Goal: Task Accomplishment & Management: Use online tool/utility

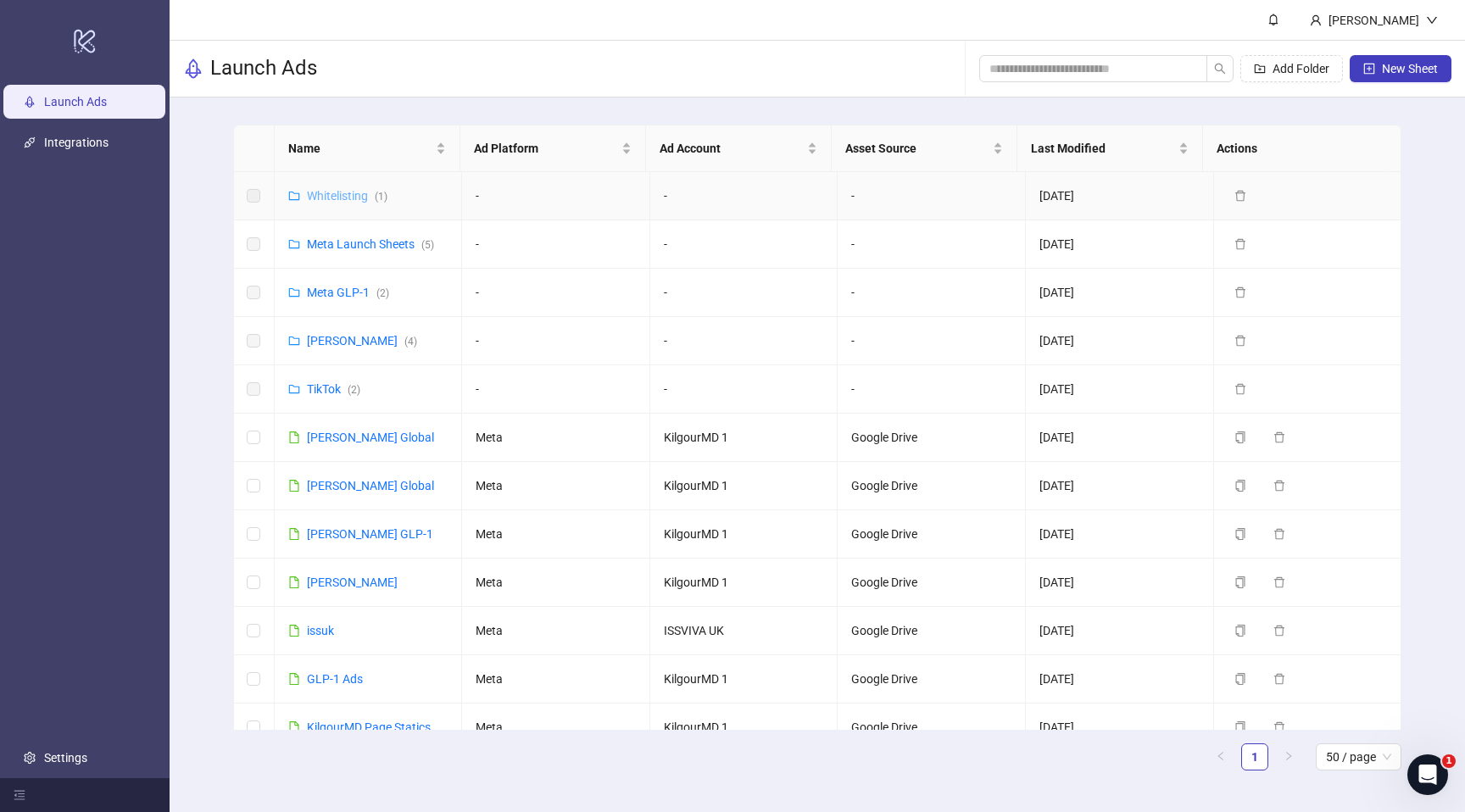
click at [332, 199] on link "Whitelisting ( 1 )" at bounding box center [347, 196] width 81 height 14
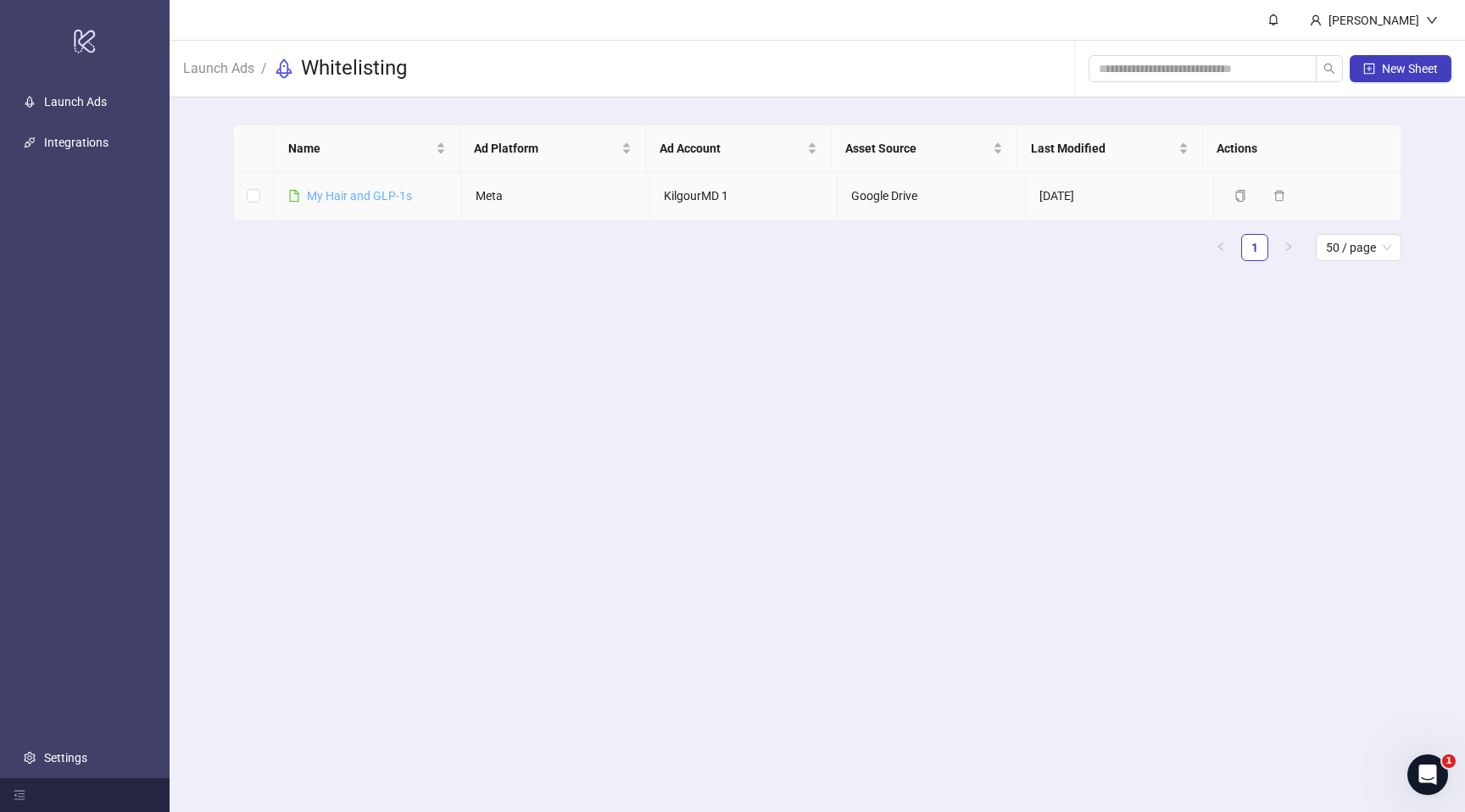
click at [361, 192] on link "​My Hair and GLP-1s" at bounding box center [359, 196] width 105 height 14
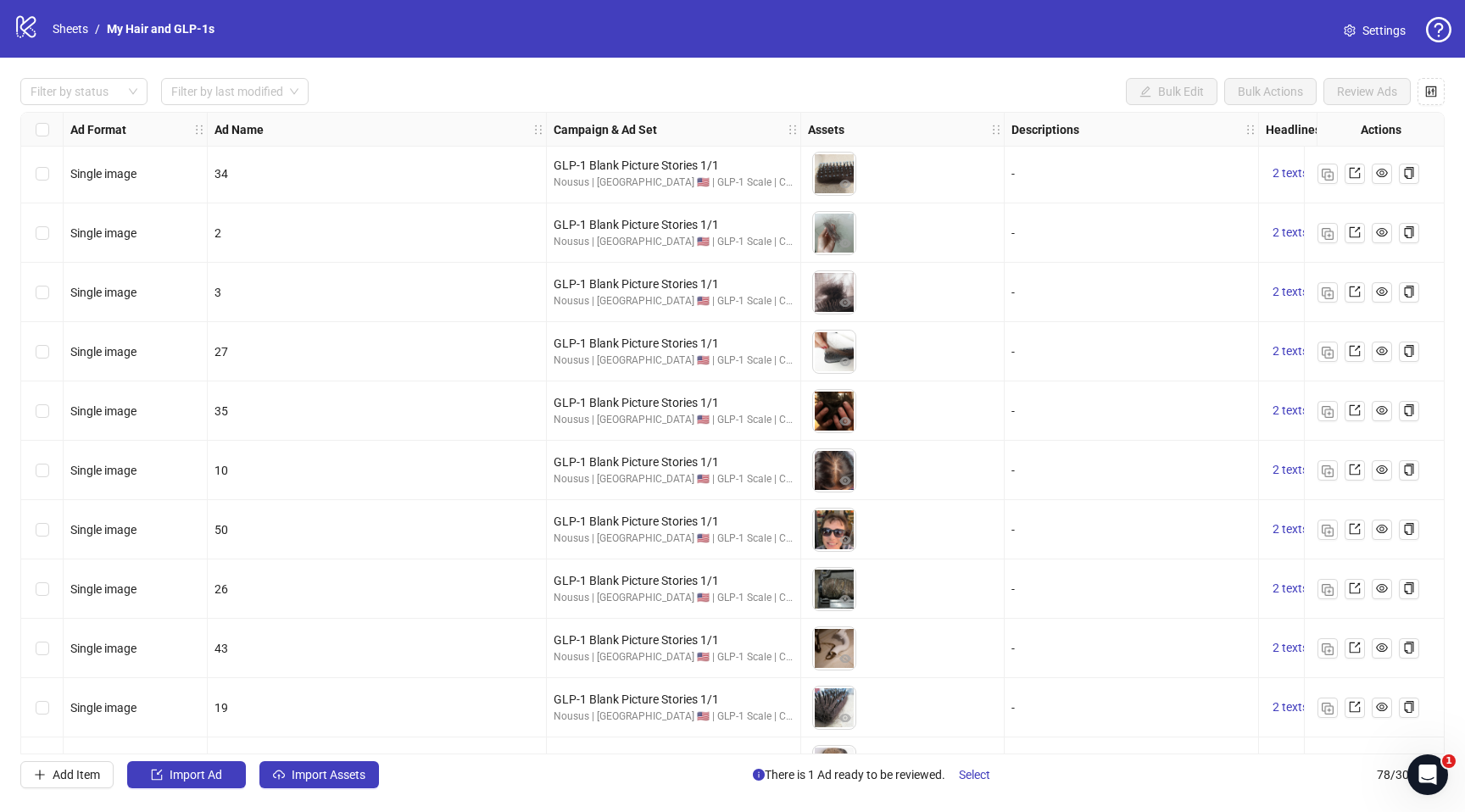
scroll to position [3977, 0]
click at [842, 536] on icon "eye" at bounding box center [845, 537] width 12 height 8
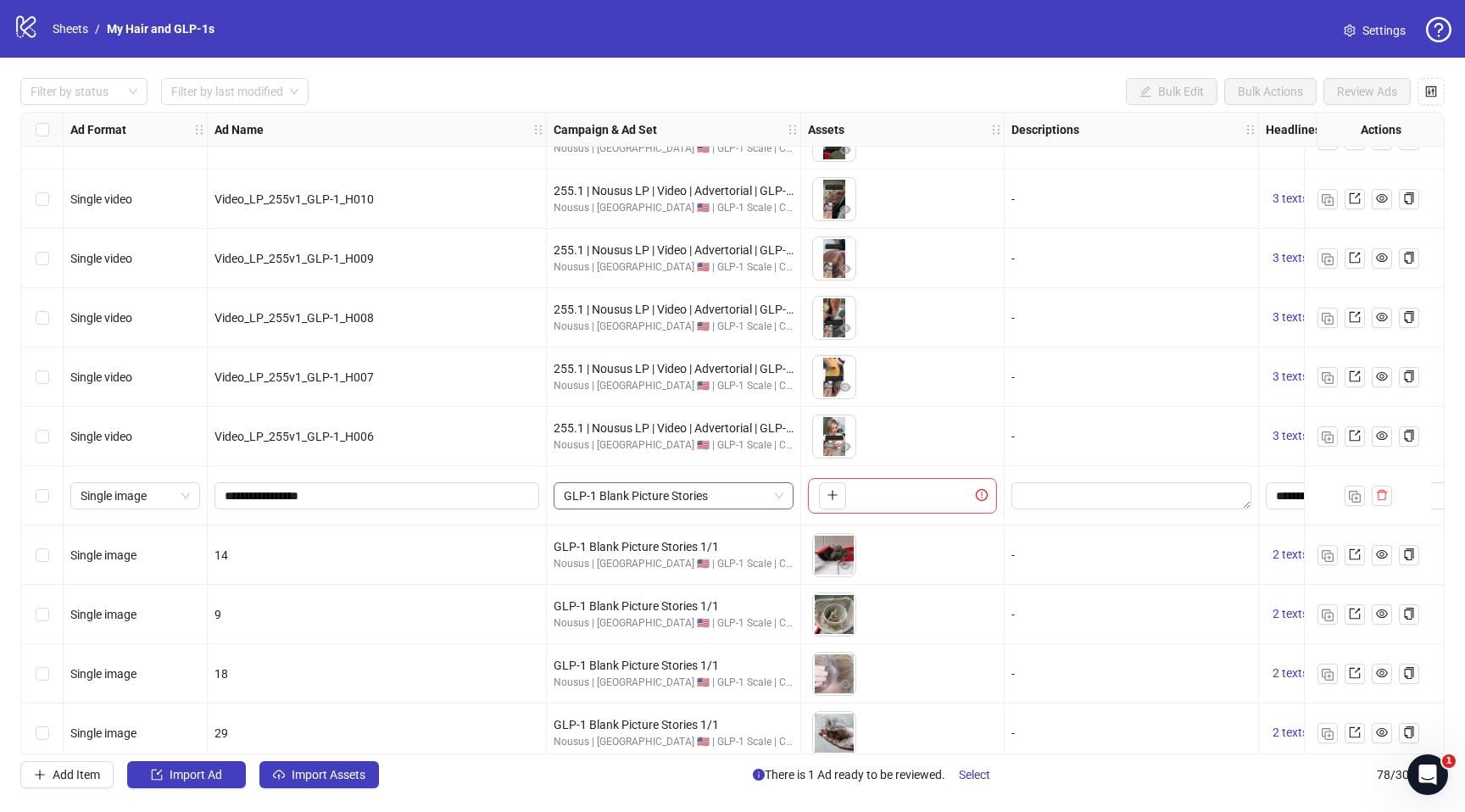
scroll to position [1282, 115]
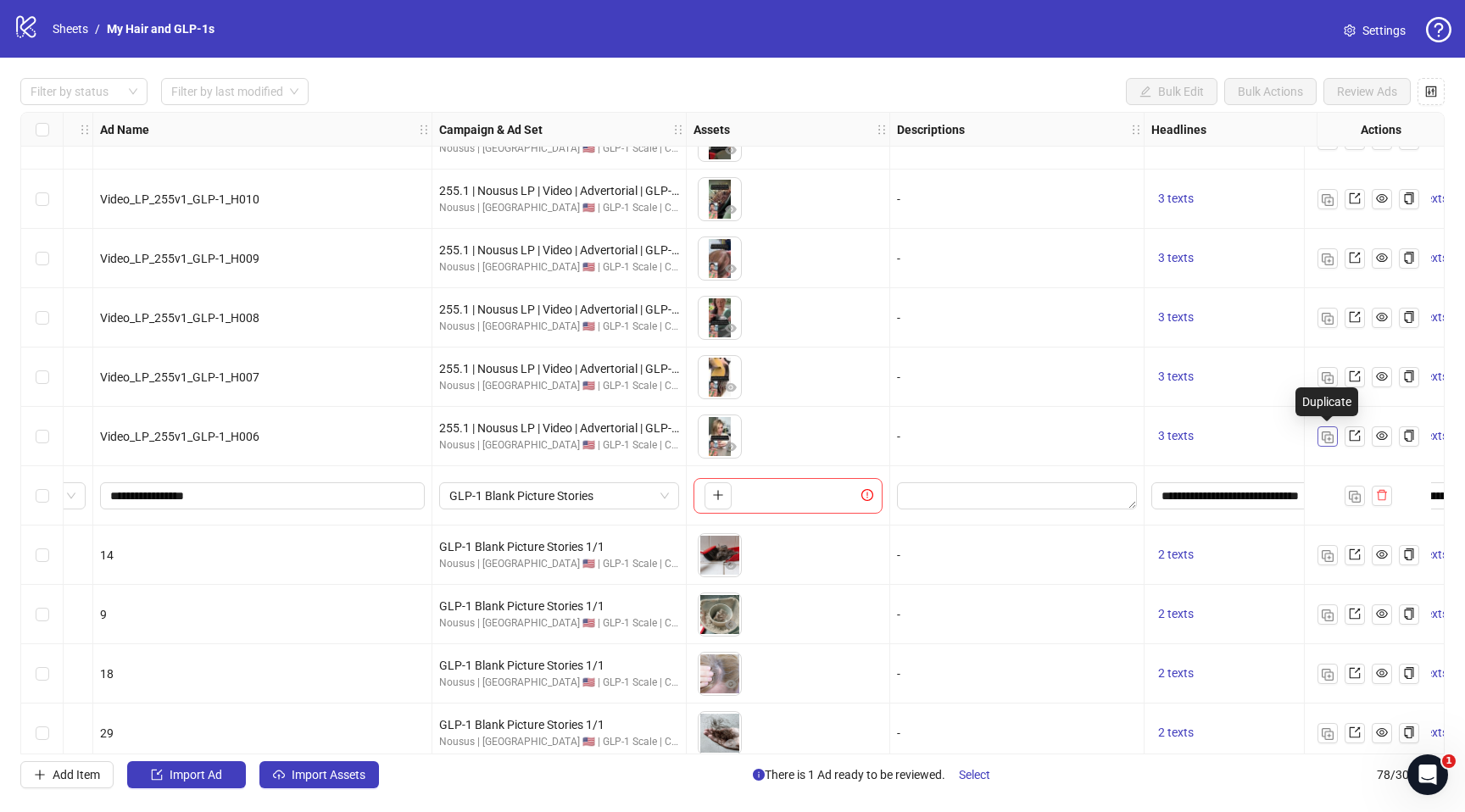
click at [1328, 441] on img "button" at bounding box center [1327, 436] width 12 height 12
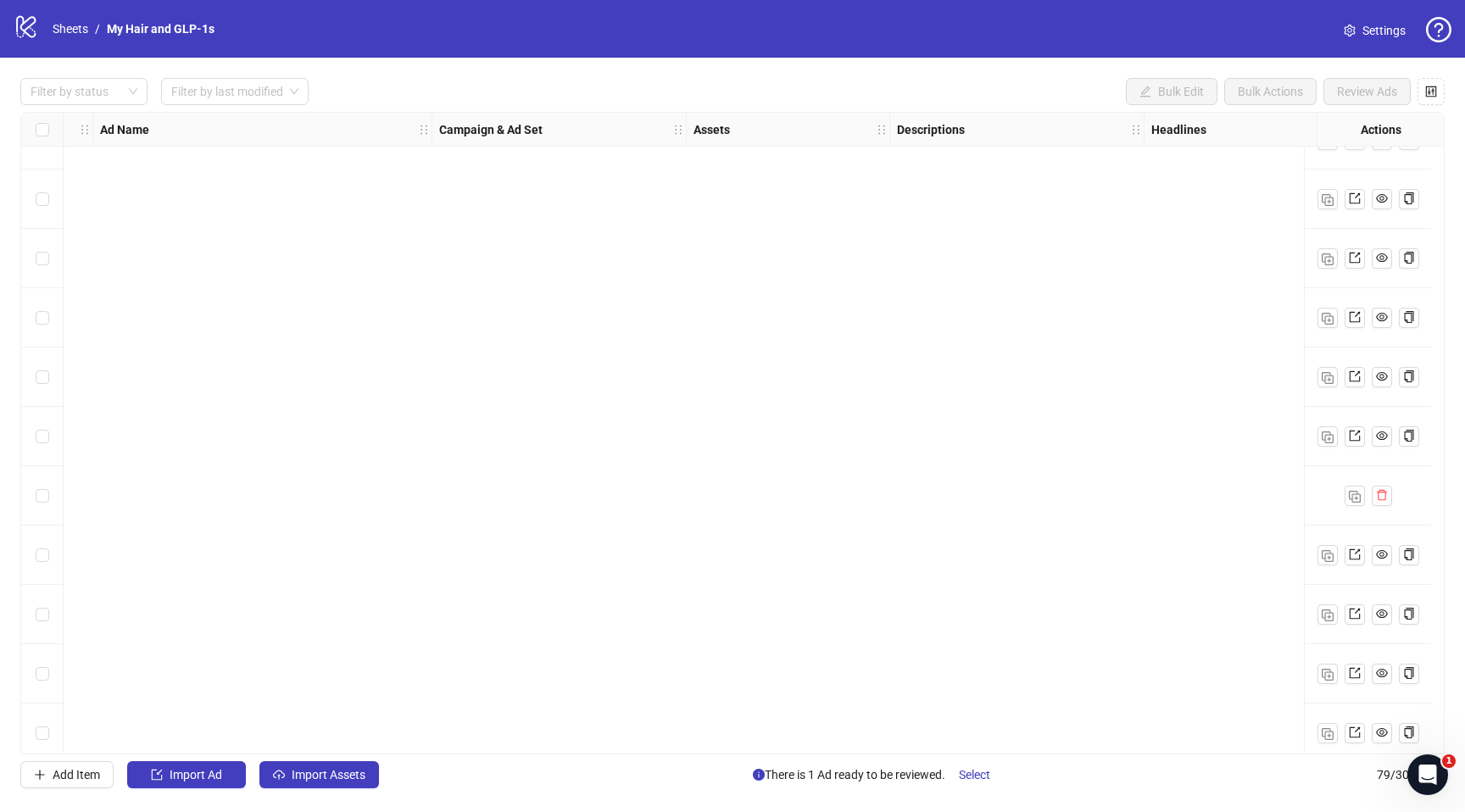
scroll to position [4086, 115]
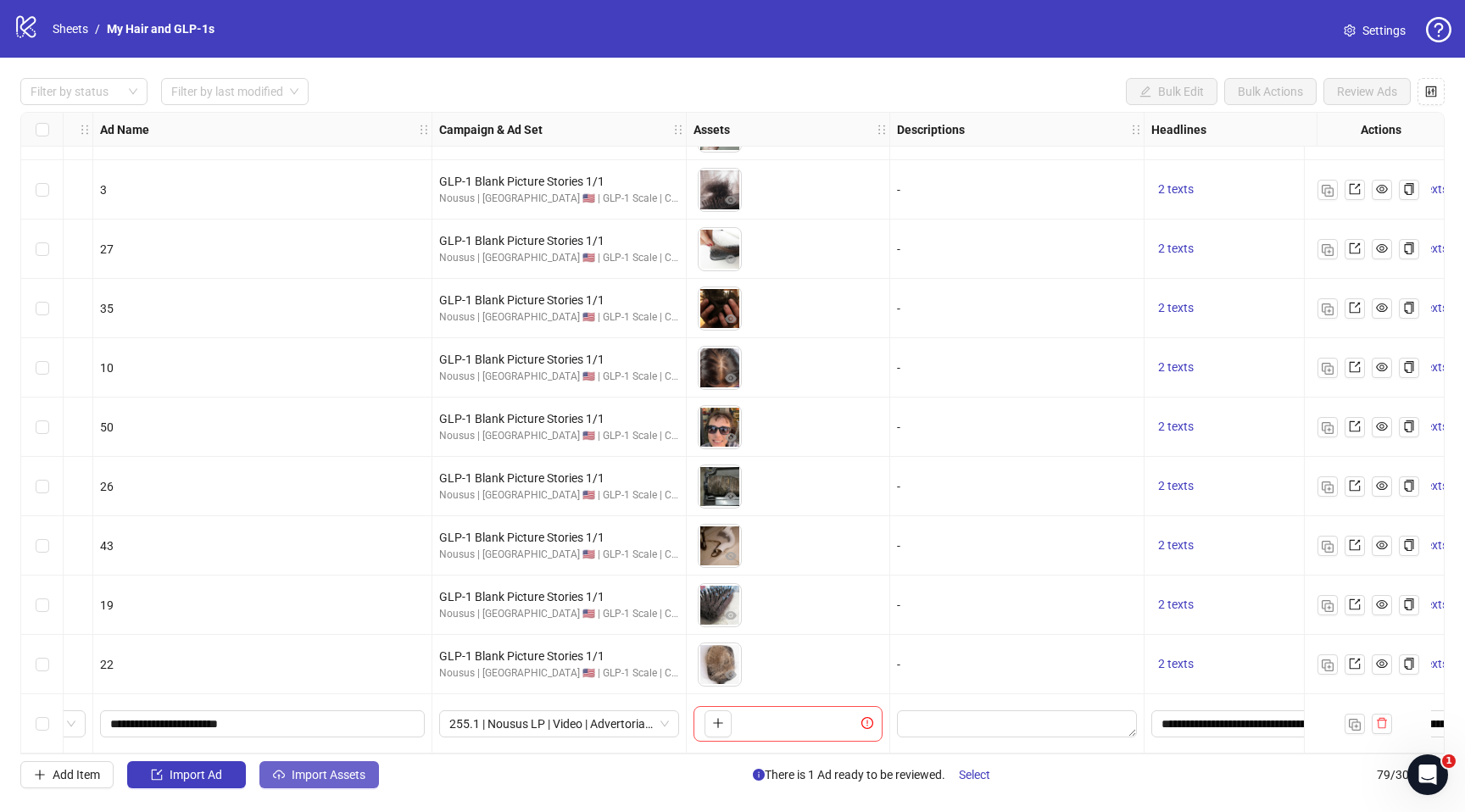
click at [326, 784] on button "Import Assets" at bounding box center [319, 774] width 119 height 28
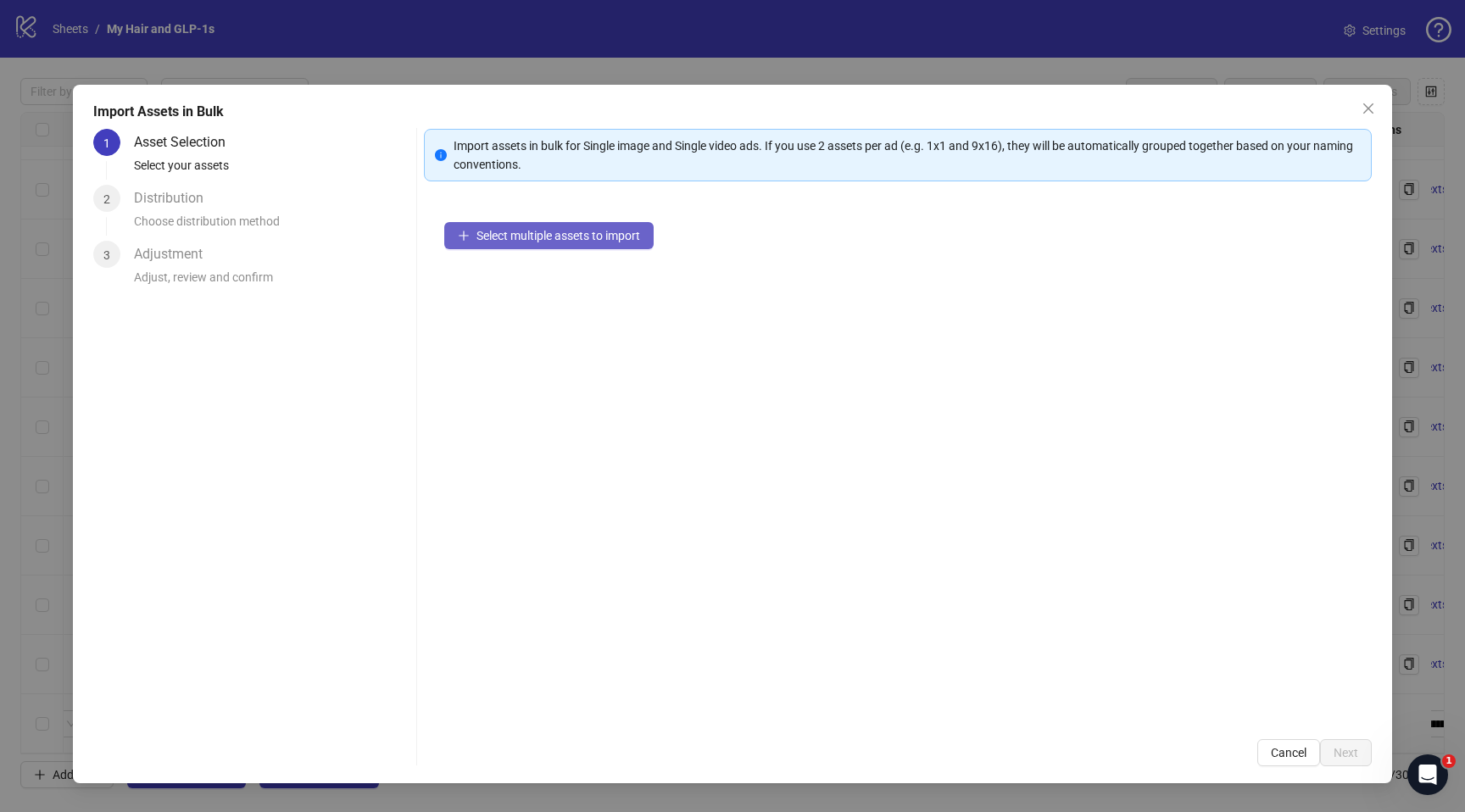
click at [512, 232] on span "Select multiple assets to import" at bounding box center [558, 235] width 164 height 14
click at [611, 240] on span "Select multiple assets to import" at bounding box center [558, 235] width 164 height 14
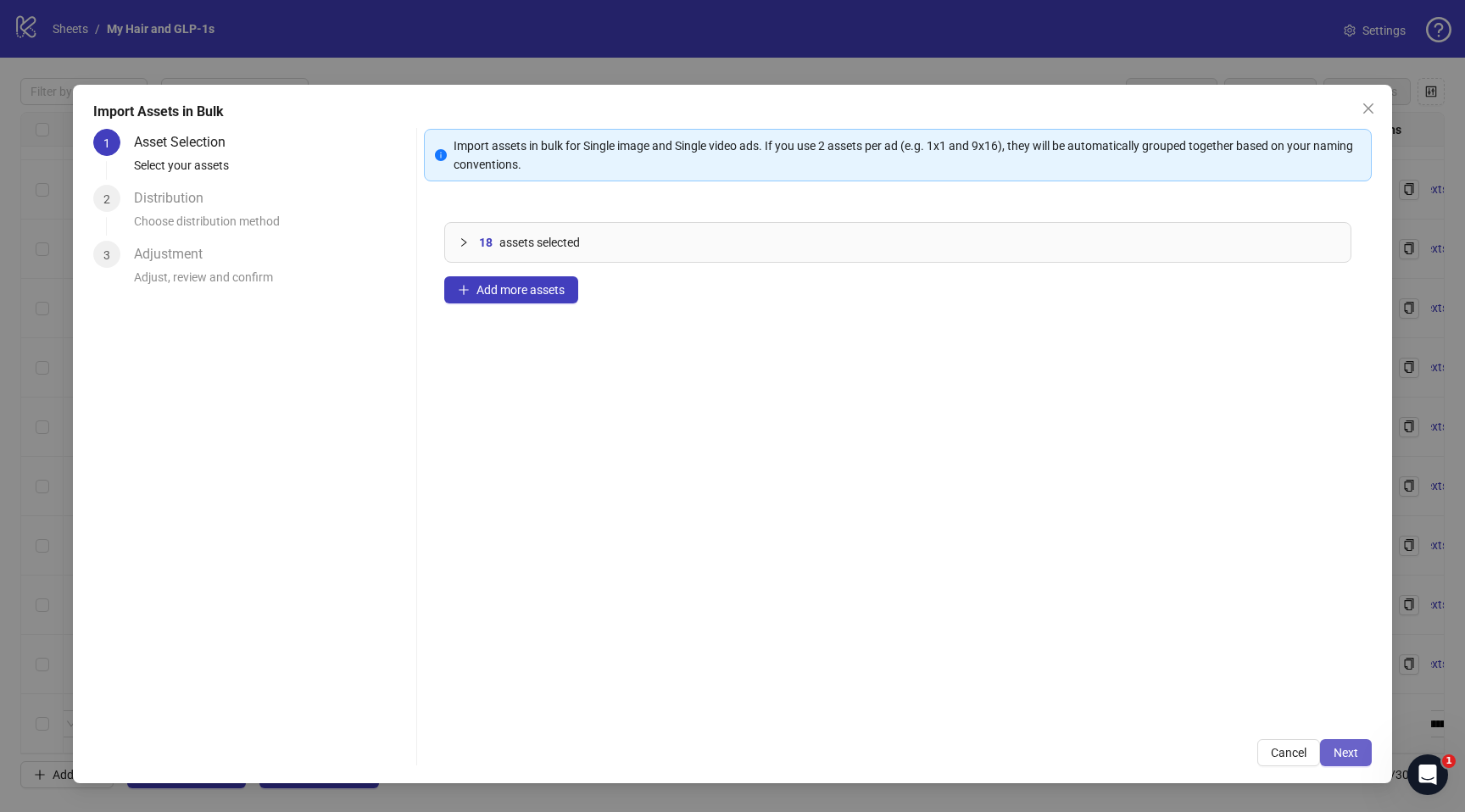
click at [1335, 746] on span "Next" at bounding box center [1346, 752] width 25 height 14
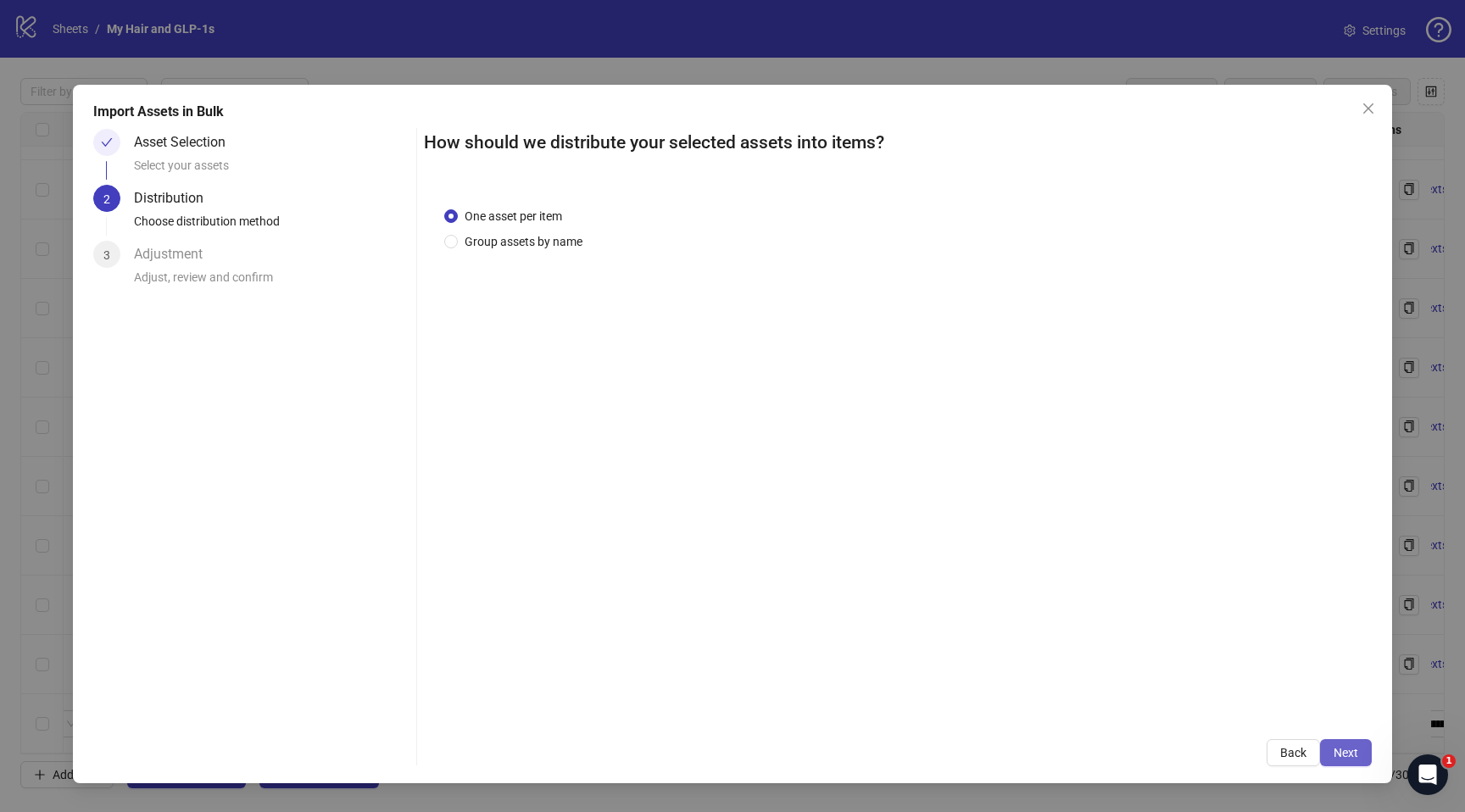
click at [1354, 747] on span "Next" at bounding box center [1346, 752] width 25 height 14
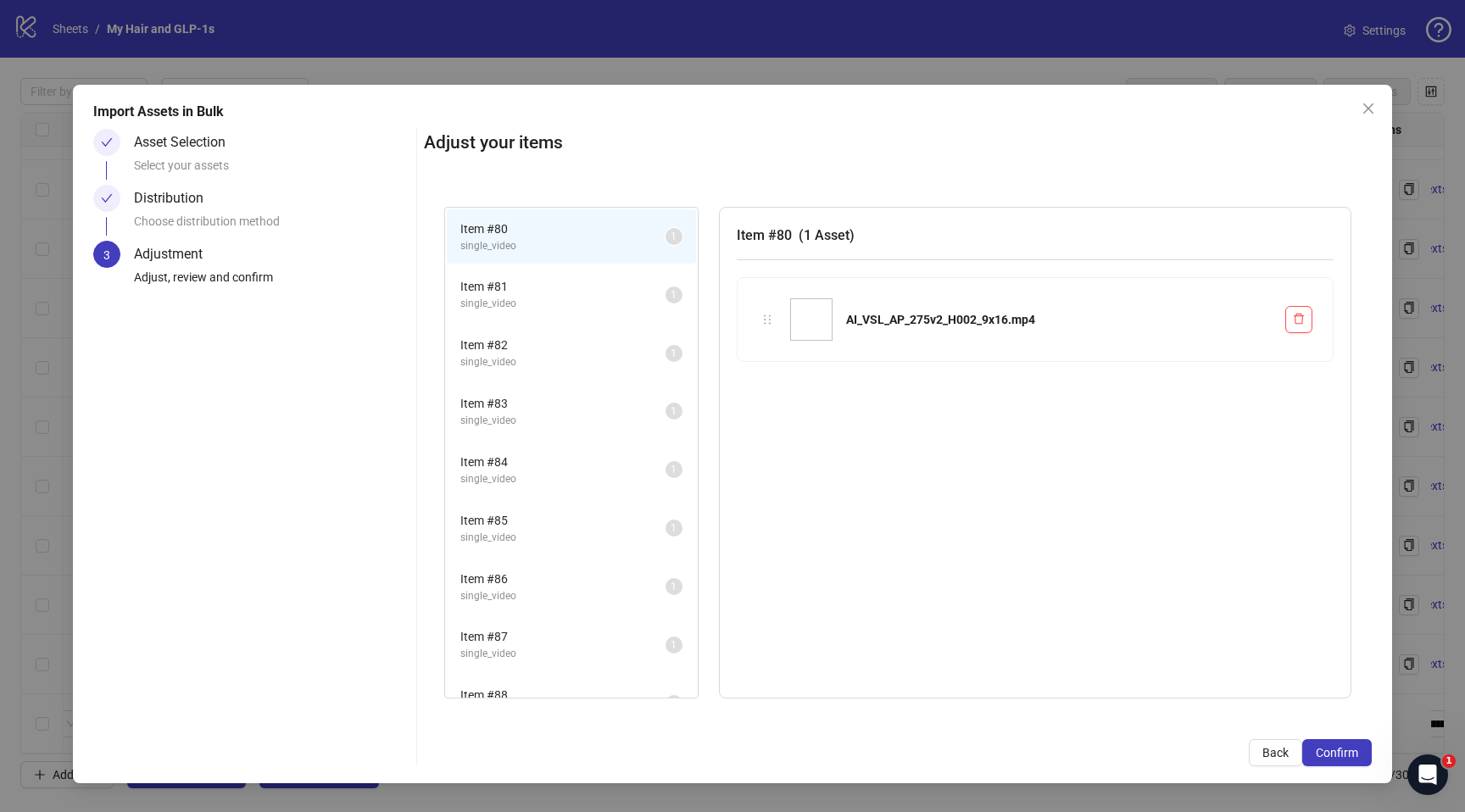
click at [1384, 107] on div "Import Assets in Bulk Asset Selection Select your assets Distribution Choose di…" at bounding box center [732, 434] width 1318 height 698
click at [1369, 107] on icon "close" at bounding box center [1368, 108] width 14 height 14
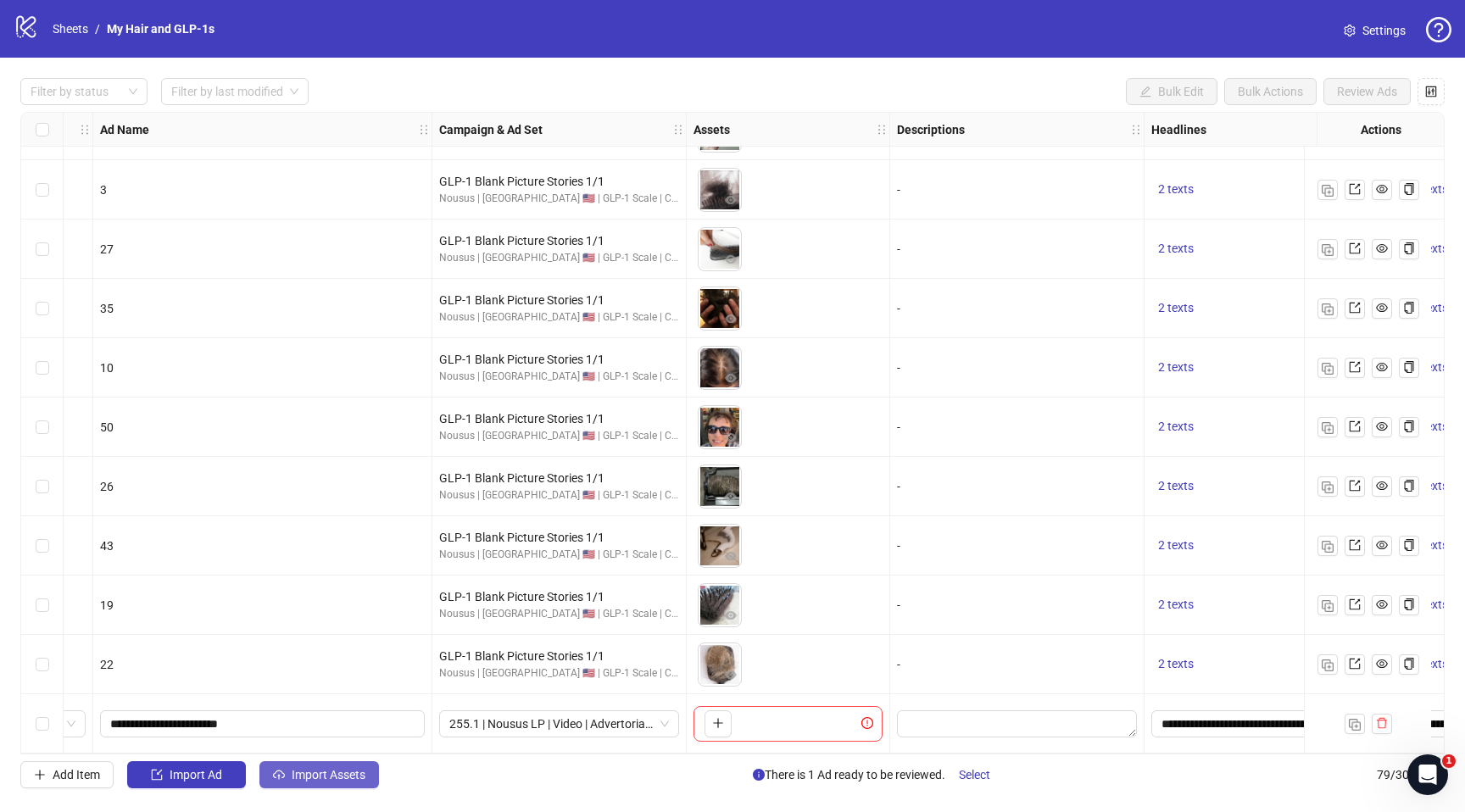
click at [301, 778] on span "Import Assets" at bounding box center [328, 774] width 74 height 14
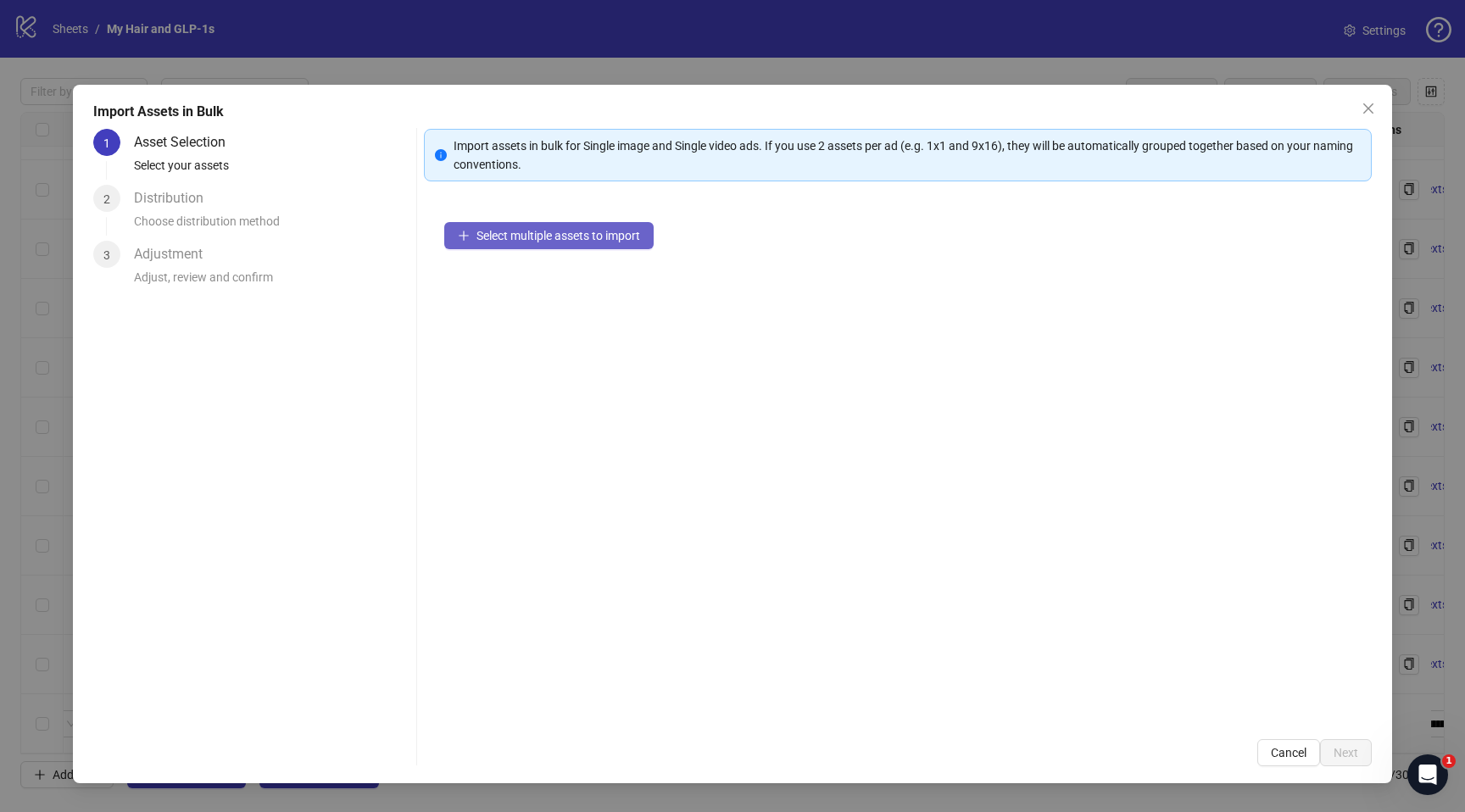
click at [518, 226] on button "Select multiple assets to import" at bounding box center [549, 236] width 210 height 28
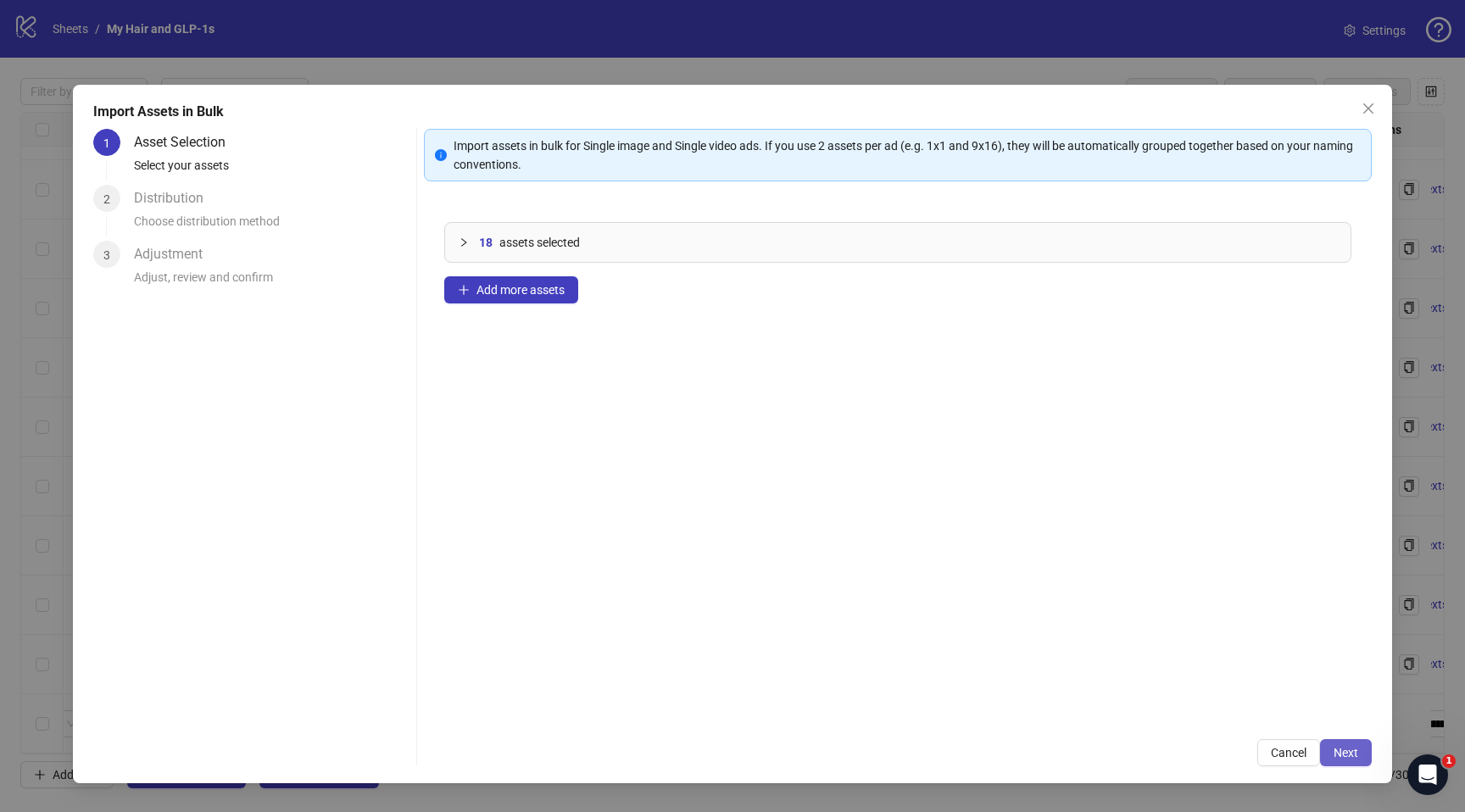
click at [1339, 746] on span "Next" at bounding box center [1346, 752] width 25 height 14
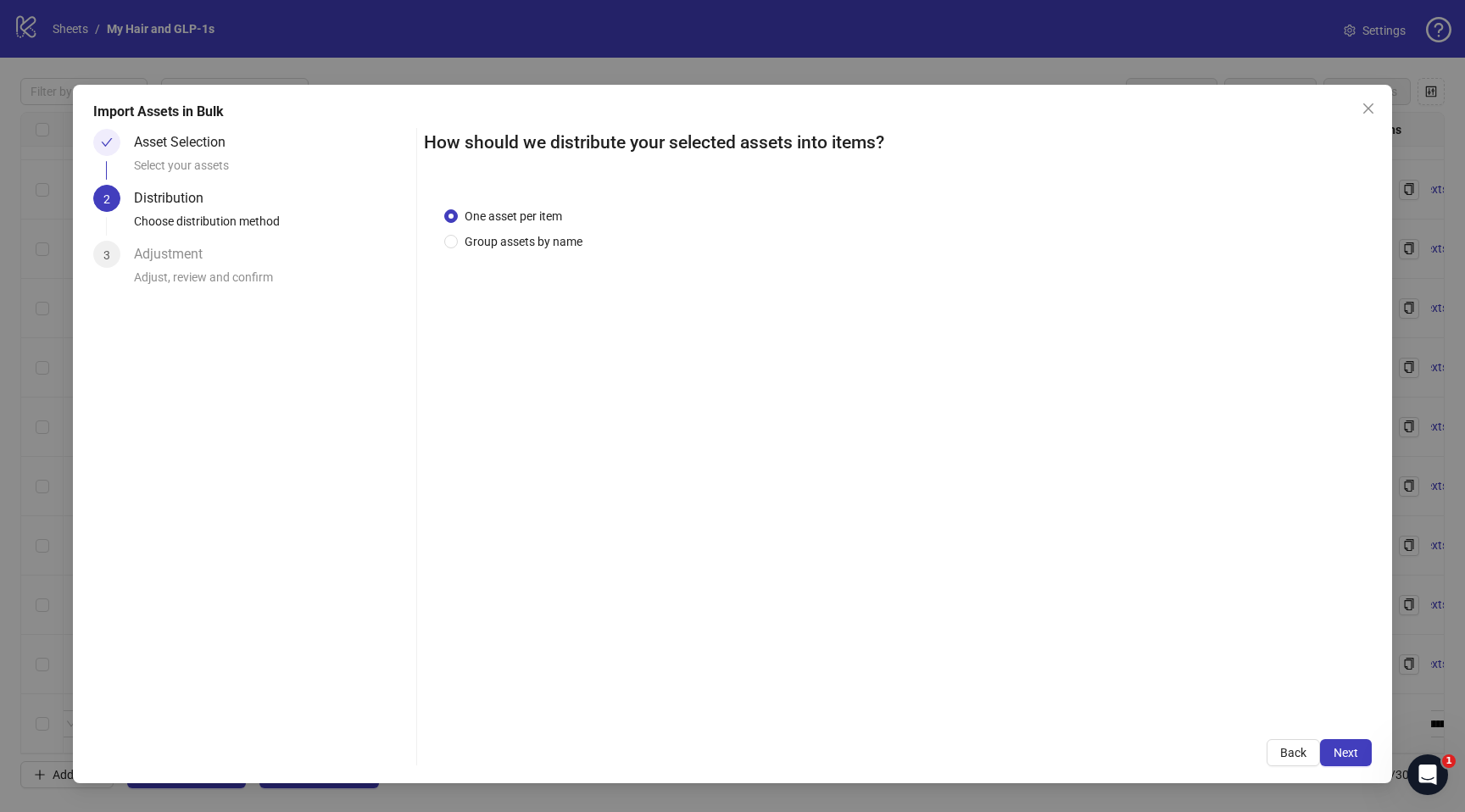
click at [1339, 746] on span "Next" at bounding box center [1346, 752] width 25 height 14
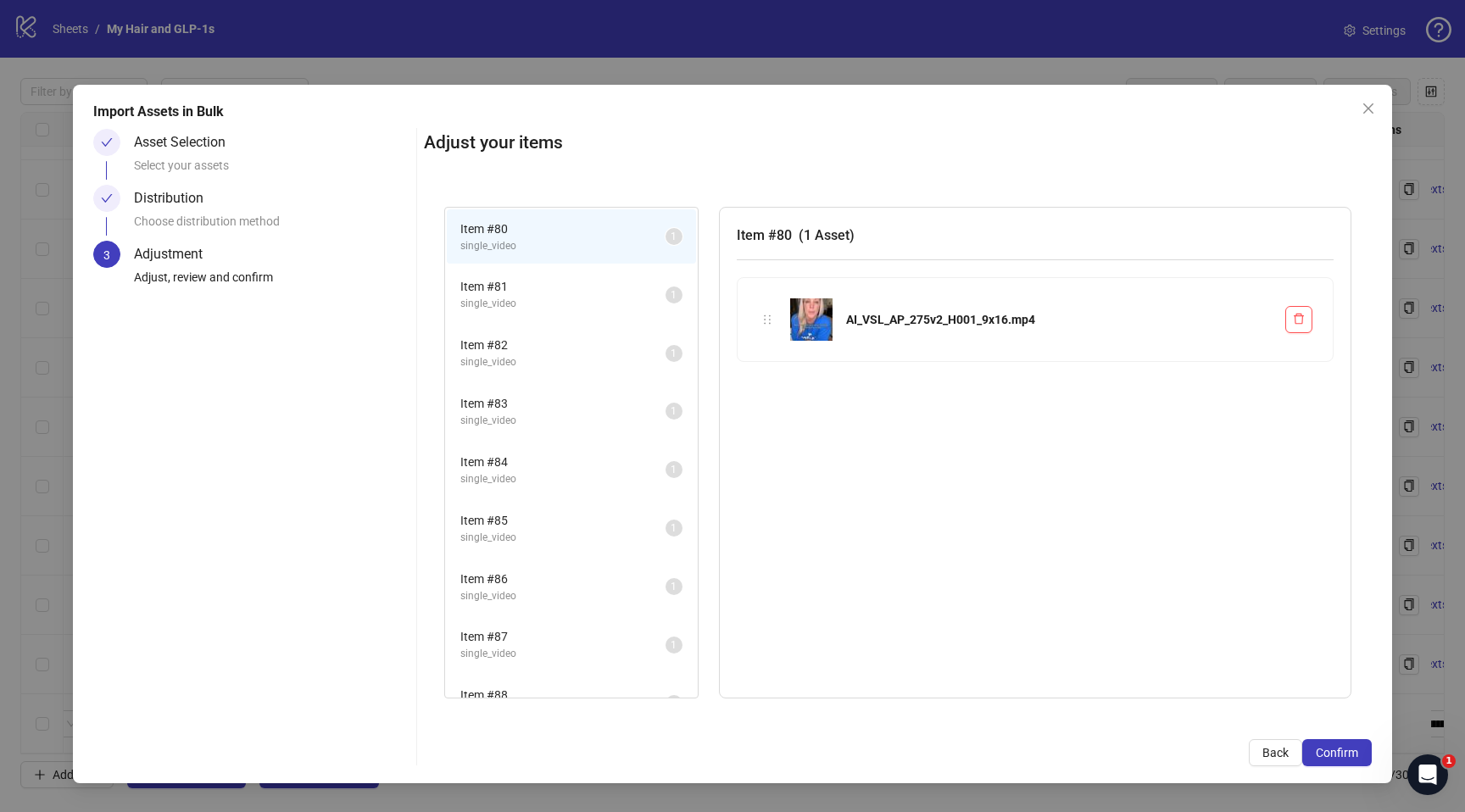
click at [1339, 746] on span "Confirm" at bounding box center [1336, 752] width 42 height 14
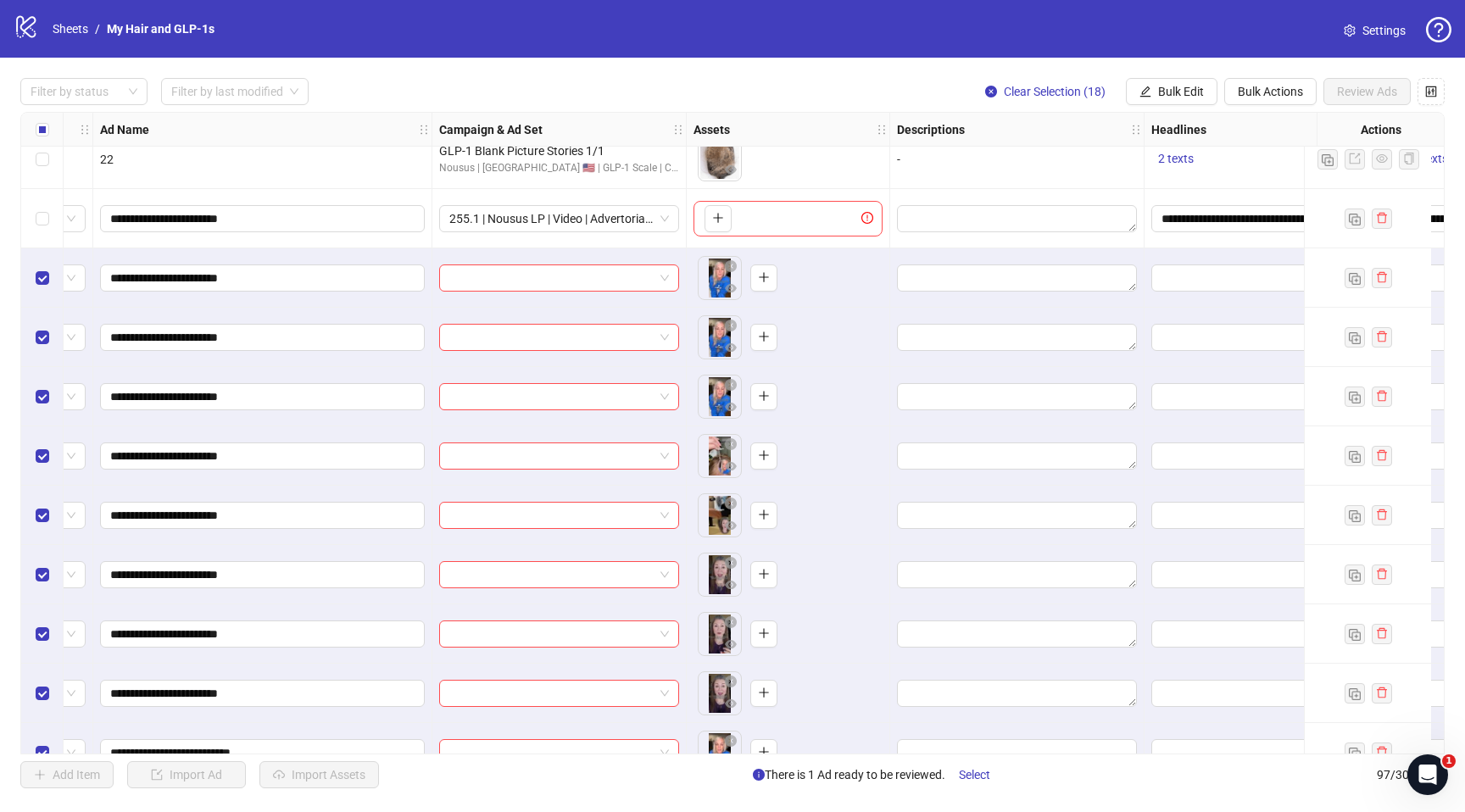
scroll to position [4506, 115]
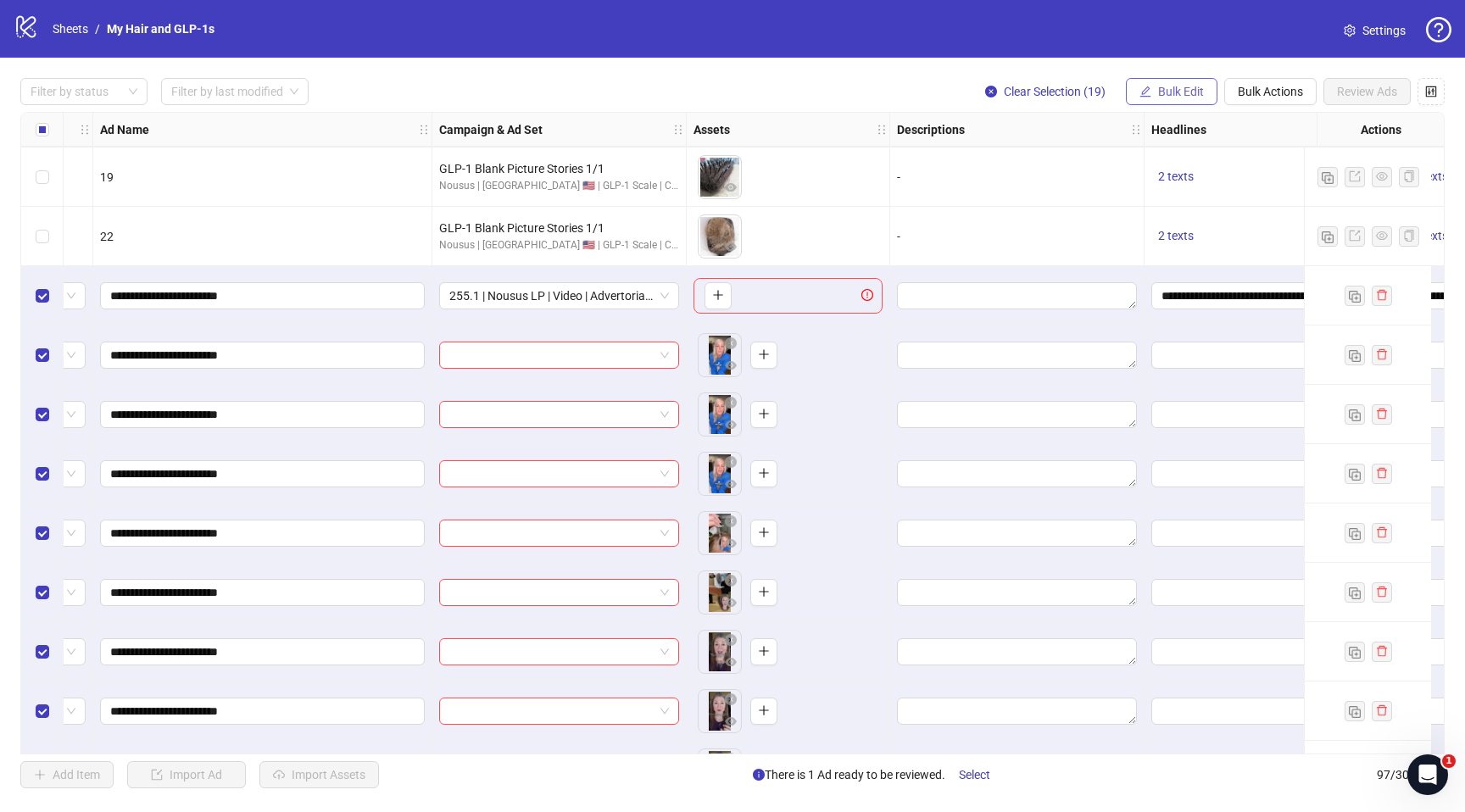
click at [1171, 90] on span "Bulk Edit" at bounding box center [1181, 91] width 46 height 14
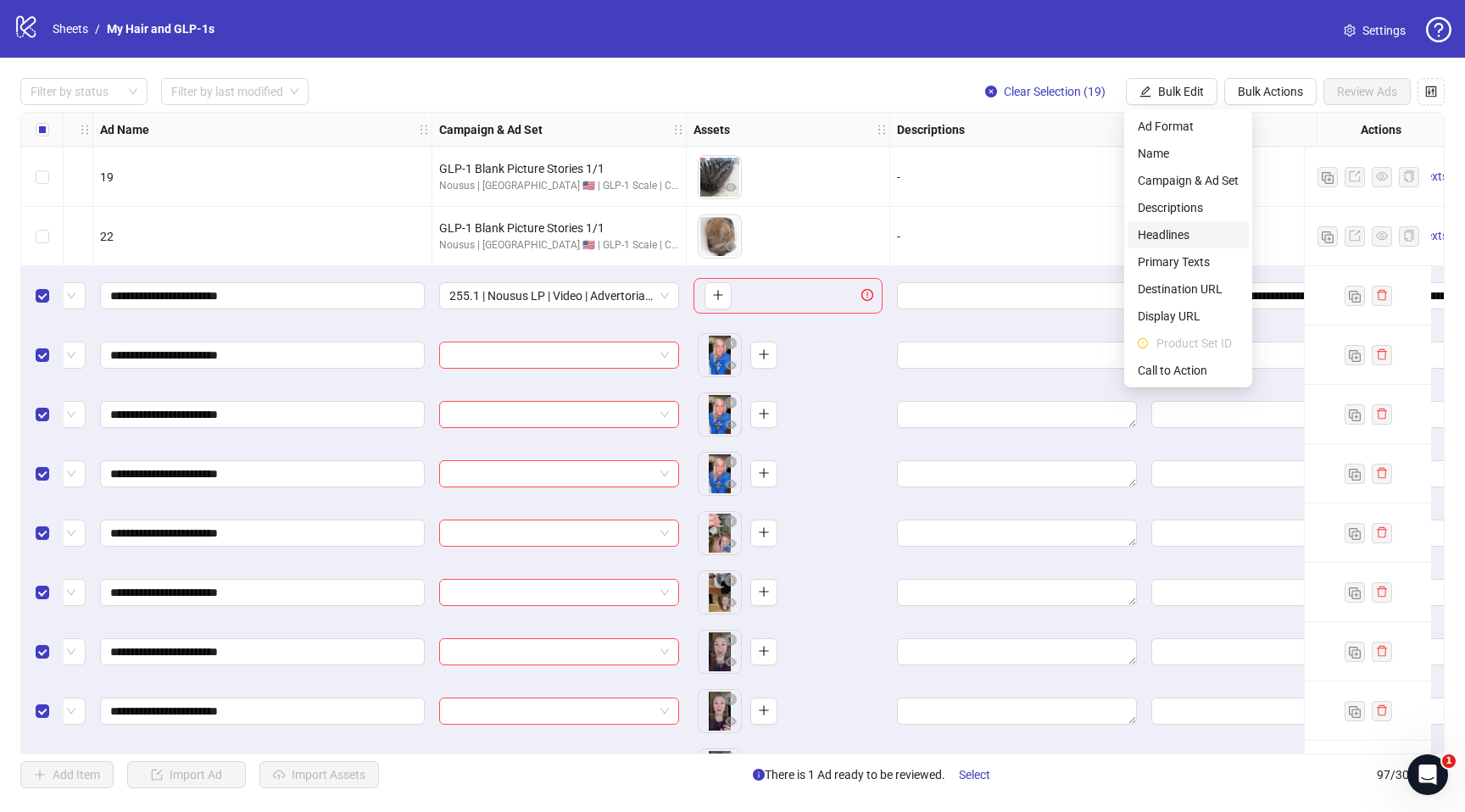
click at [1170, 243] on span "Headlines" at bounding box center [1188, 234] width 101 height 18
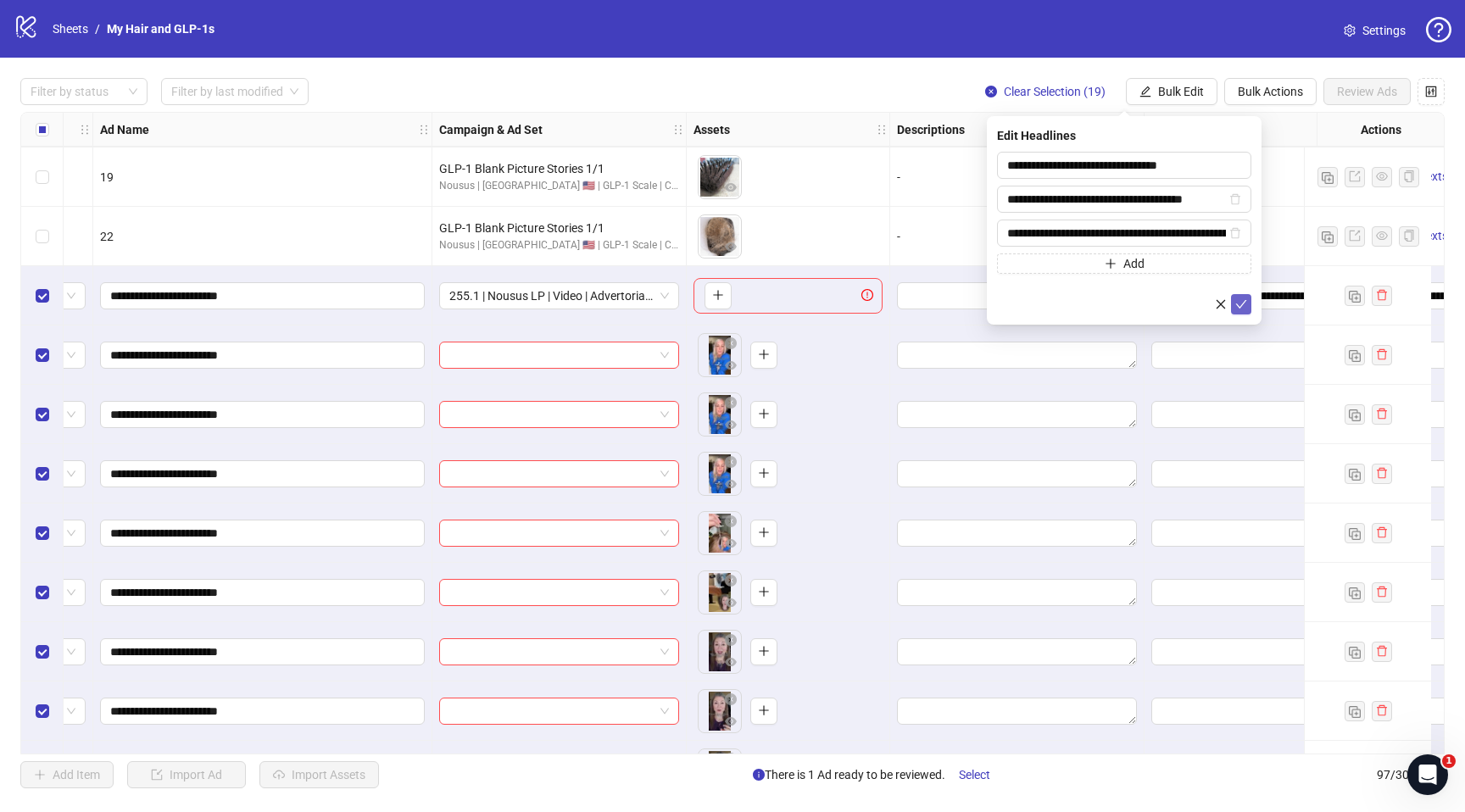
click at [1245, 300] on icon "check" at bounding box center [1241, 304] width 12 height 12
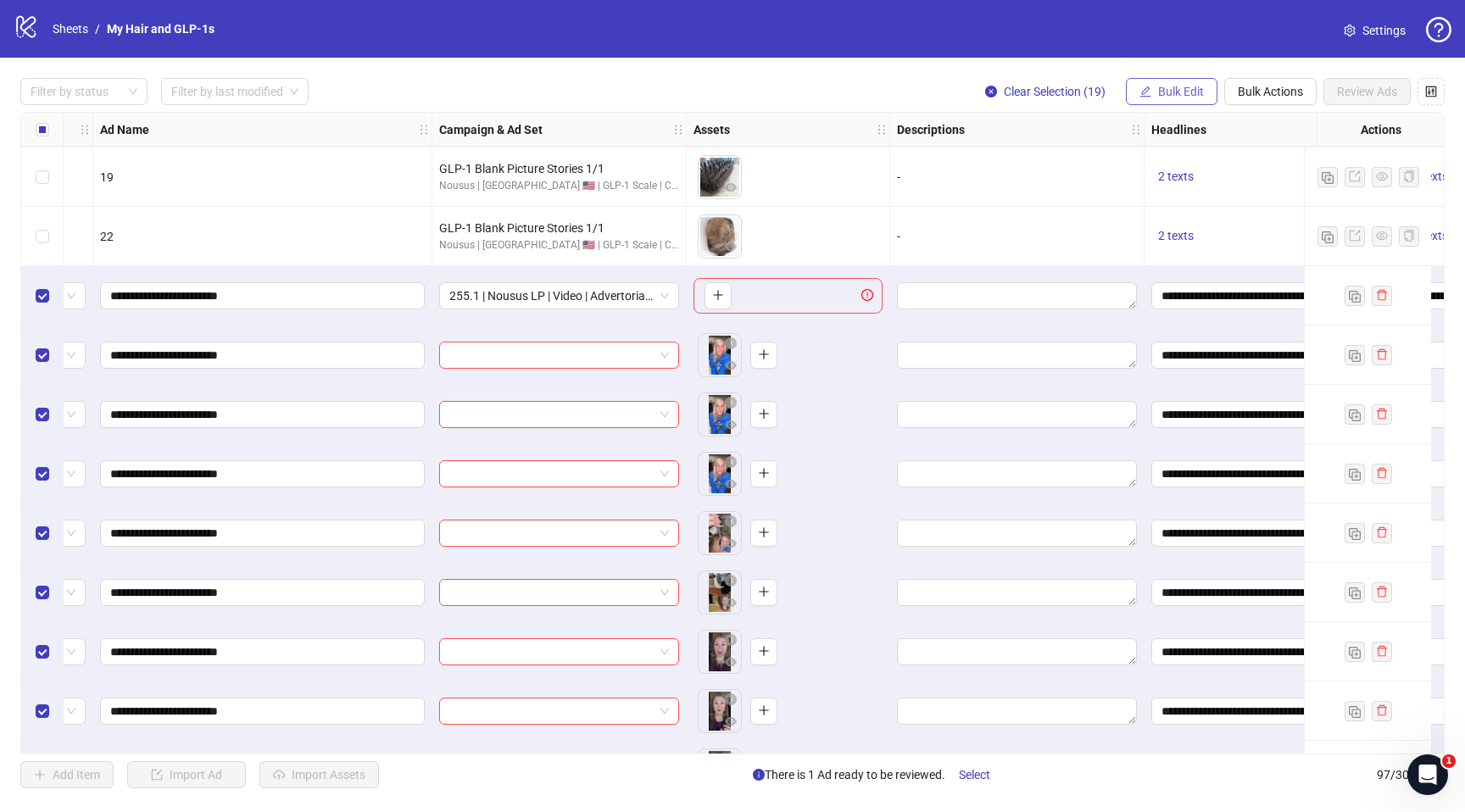
click at [1174, 92] on span "Bulk Edit" at bounding box center [1181, 91] width 46 height 14
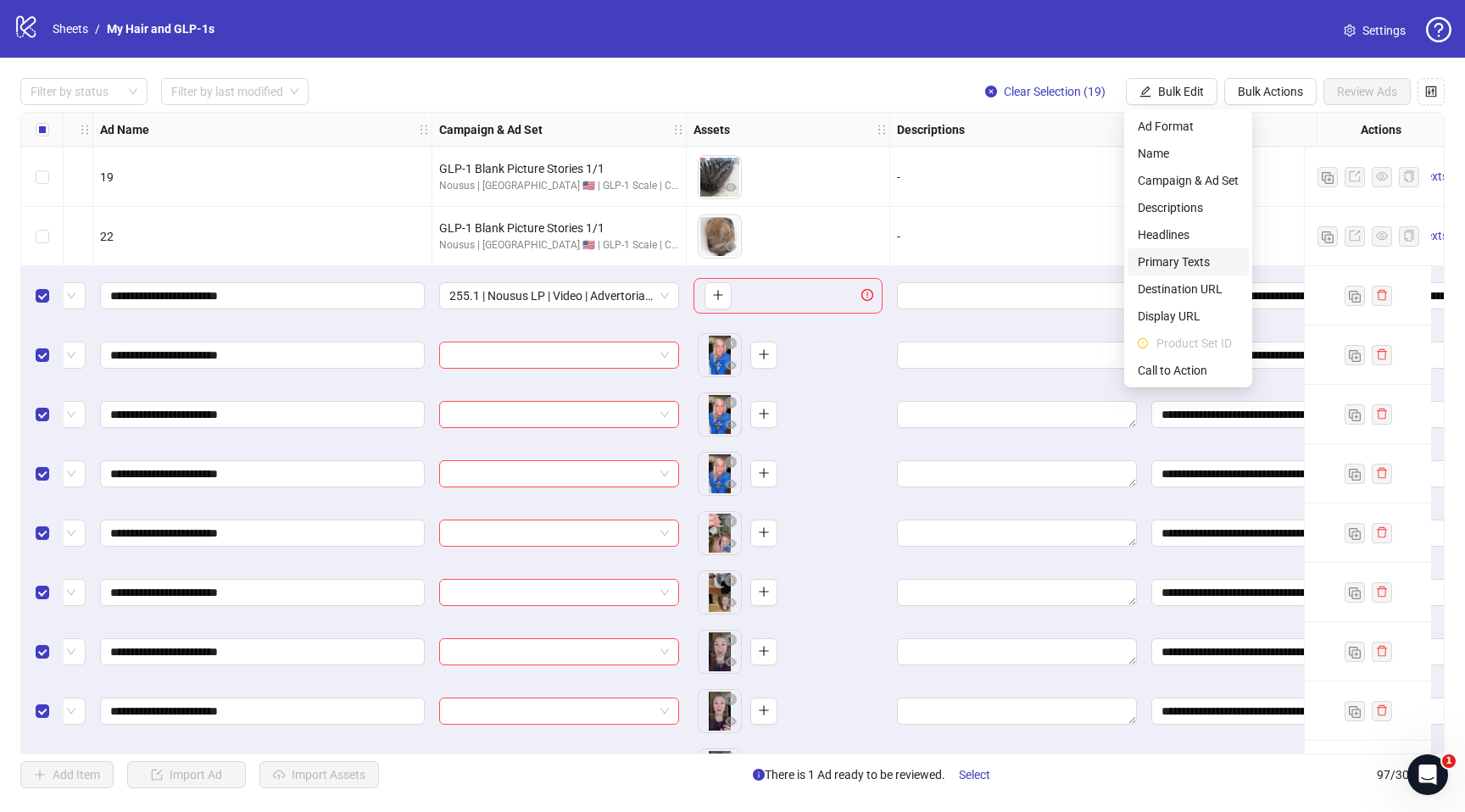
click at [1178, 262] on span "Primary Texts" at bounding box center [1188, 262] width 101 height 18
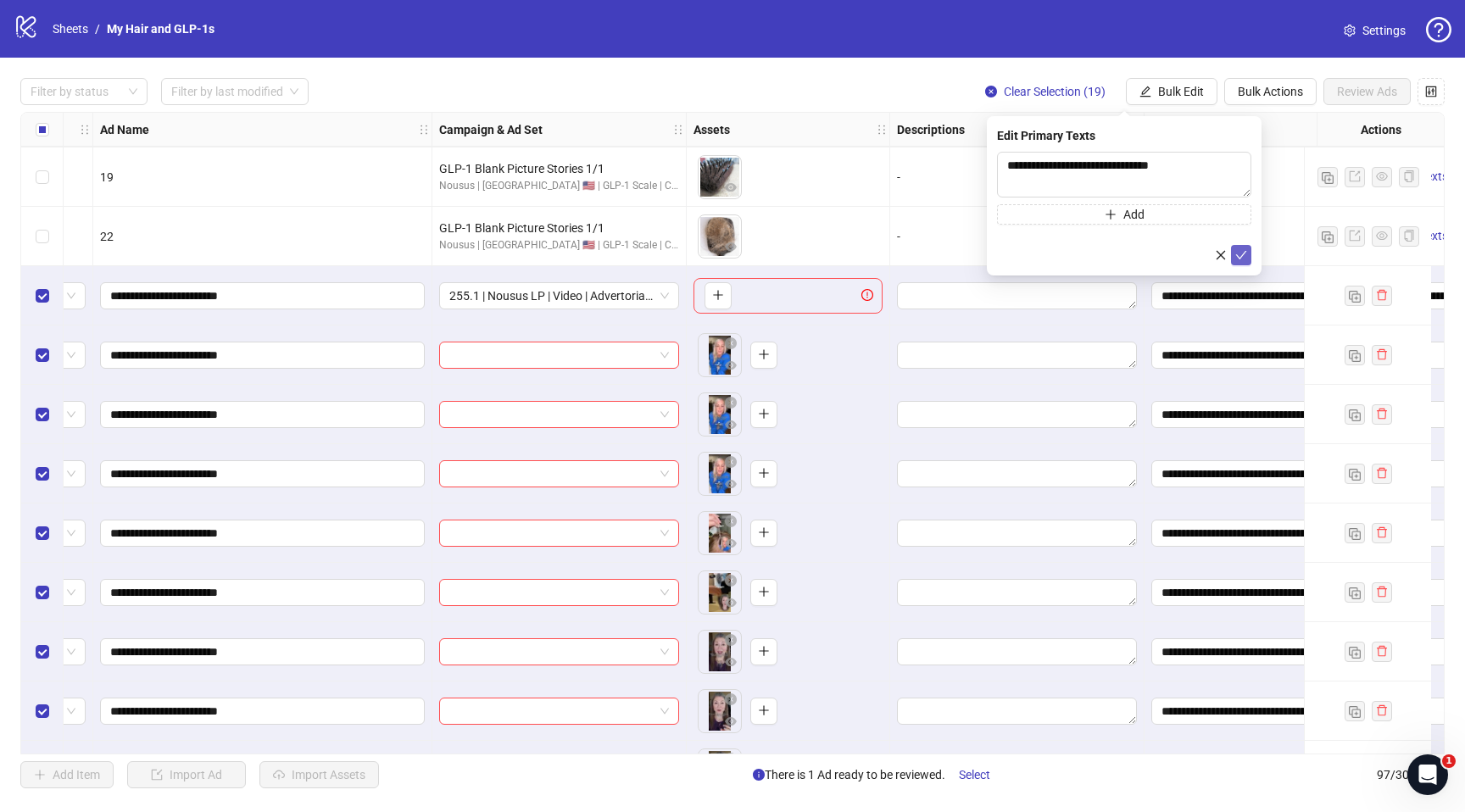
click at [1239, 256] on icon "check" at bounding box center [1241, 254] width 12 height 12
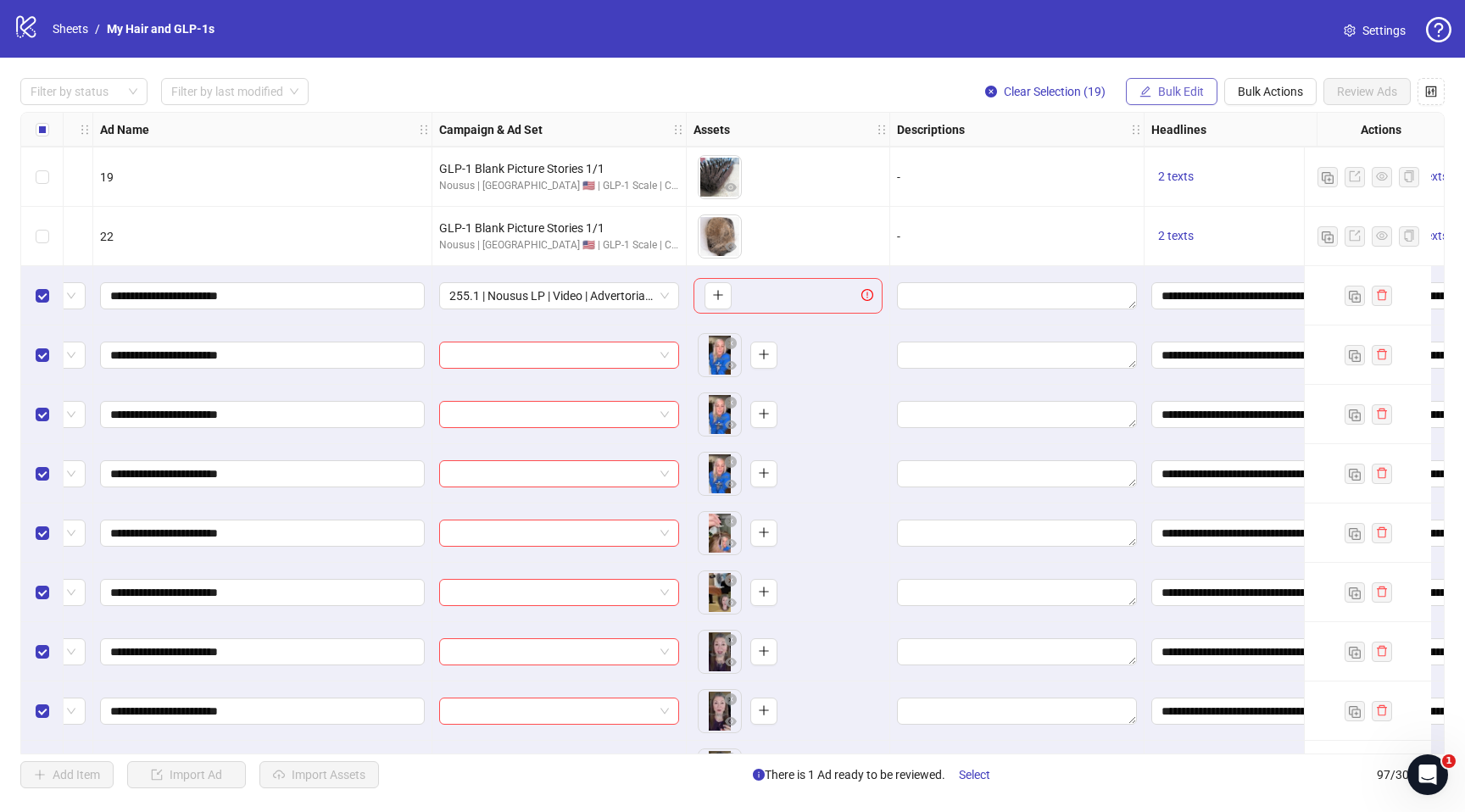
click at [1175, 98] on span "Bulk Edit" at bounding box center [1181, 91] width 46 height 14
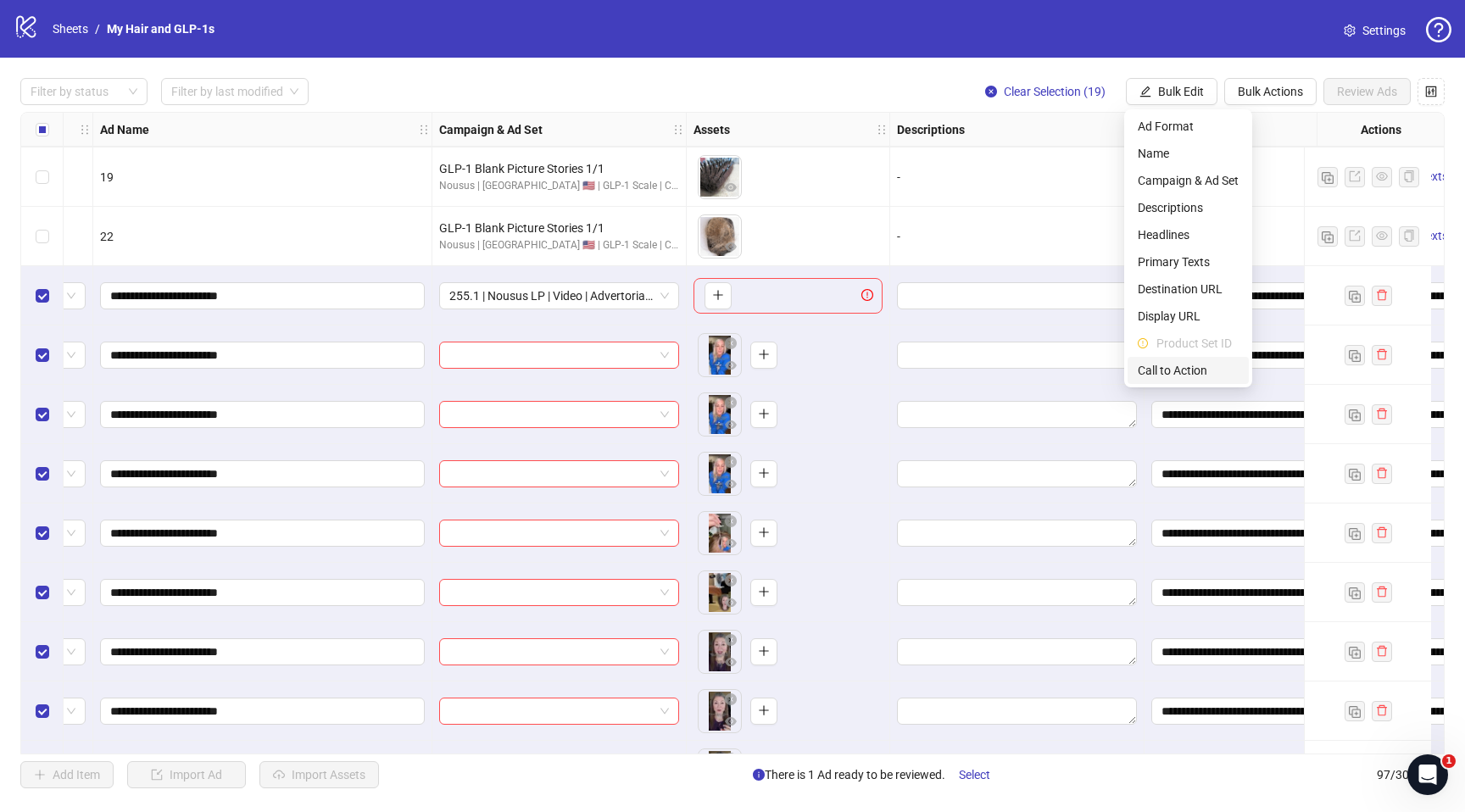
click at [1174, 367] on span "Call to Action" at bounding box center [1188, 370] width 101 height 18
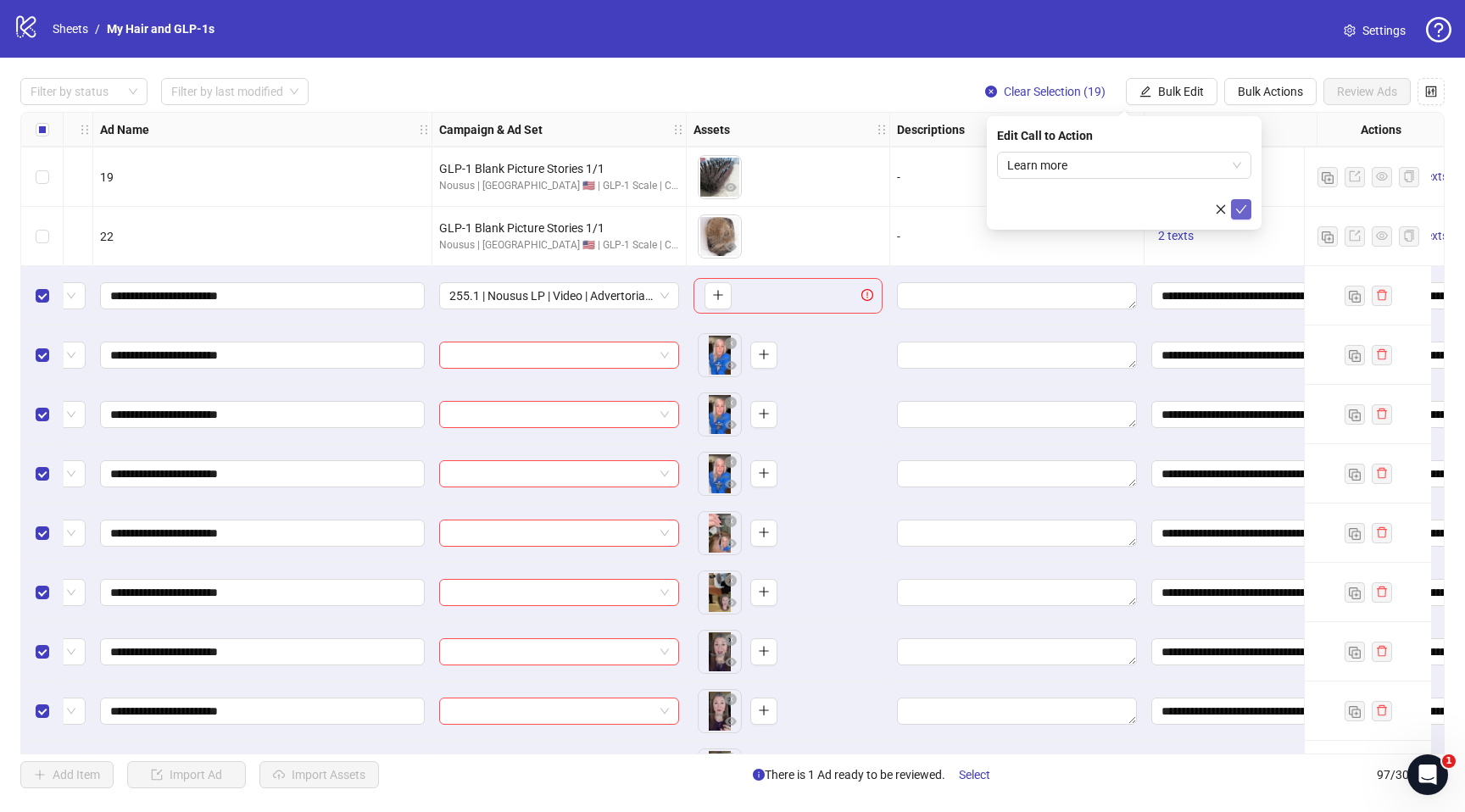
click at [1241, 209] on icon "check" at bounding box center [1242, 209] width 11 height 8
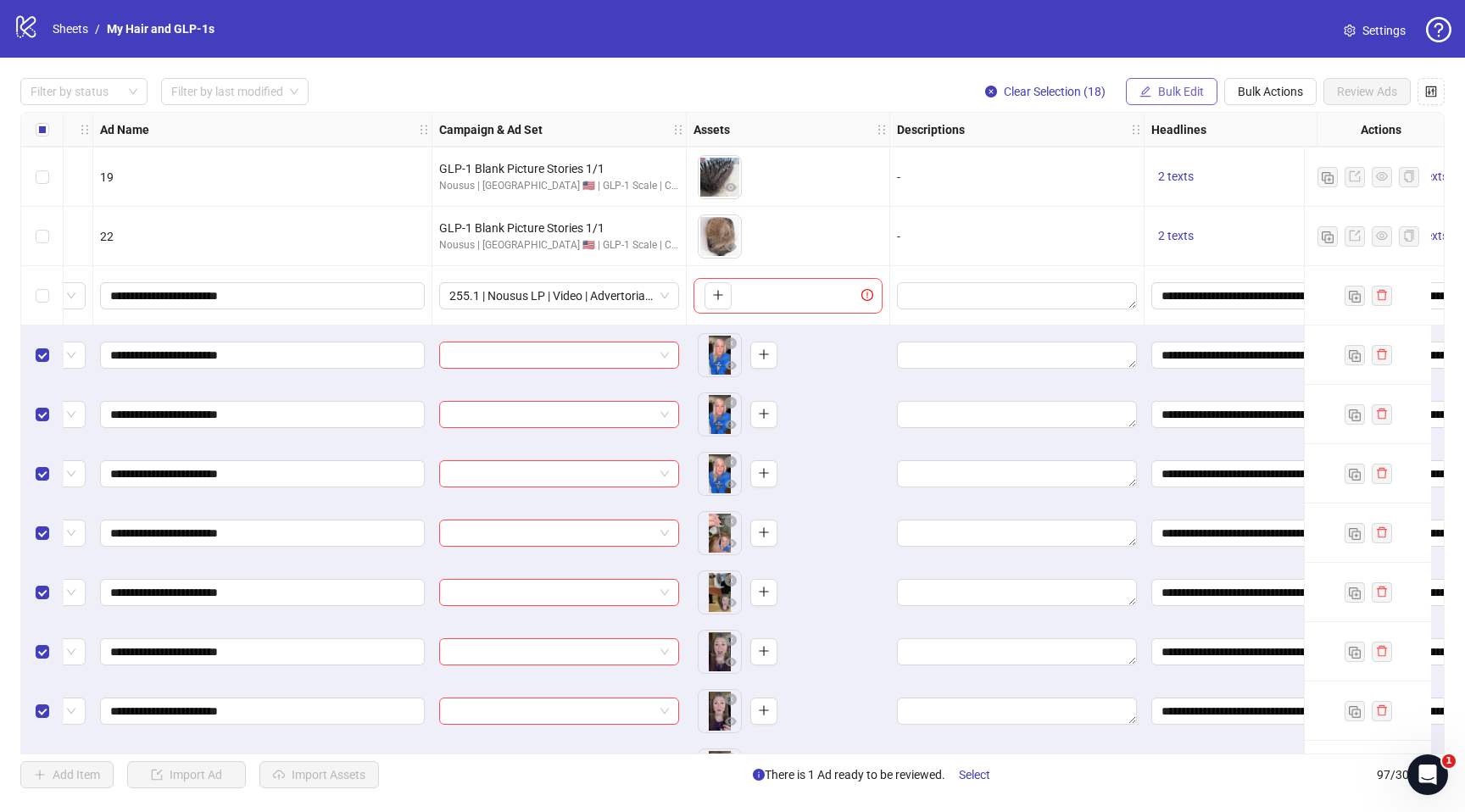
click at [1191, 82] on button "Bulk Edit" at bounding box center [1172, 92] width 92 height 28
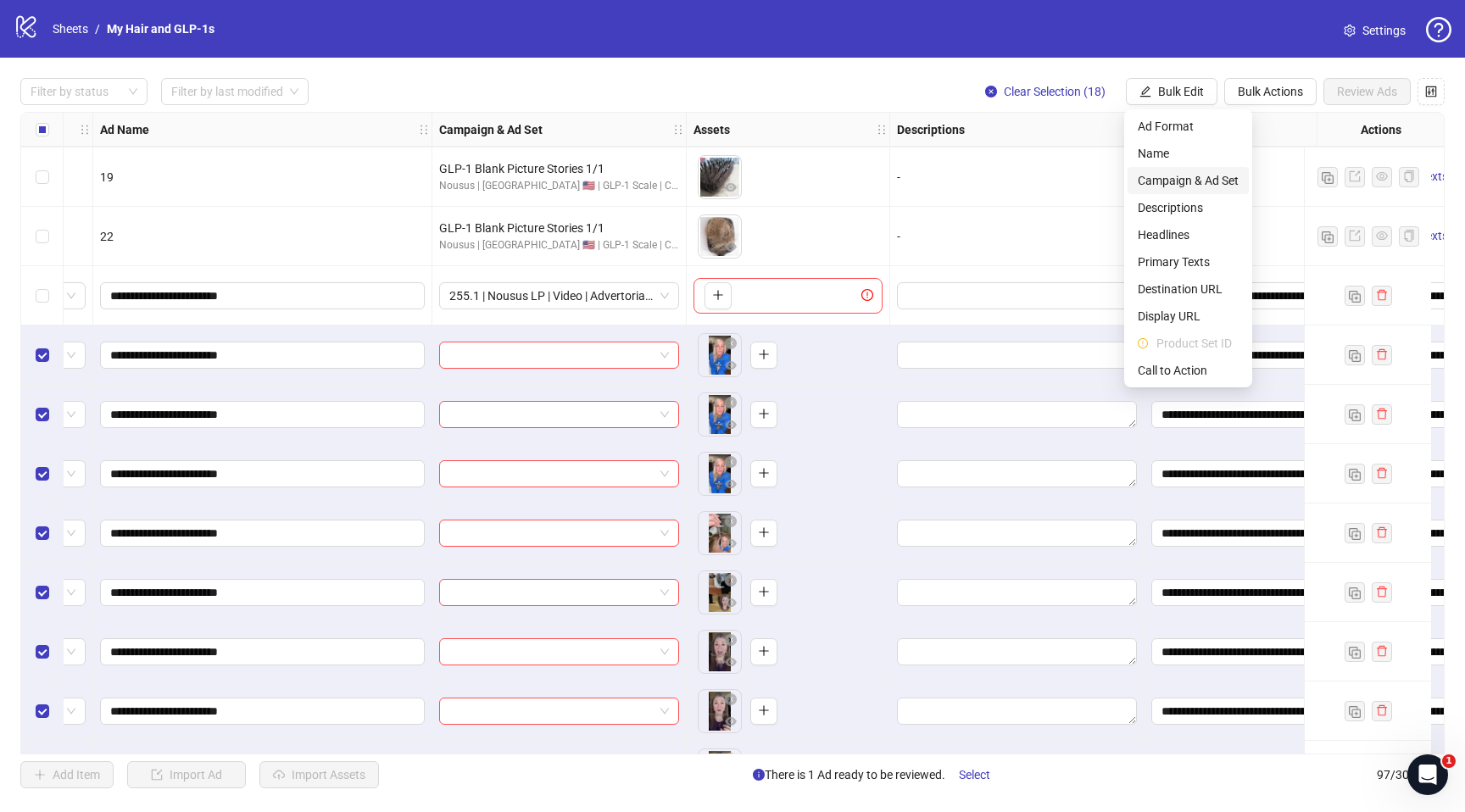
click at [1165, 186] on span "Campaign & Ad Set" at bounding box center [1188, 180] width 101 height 18
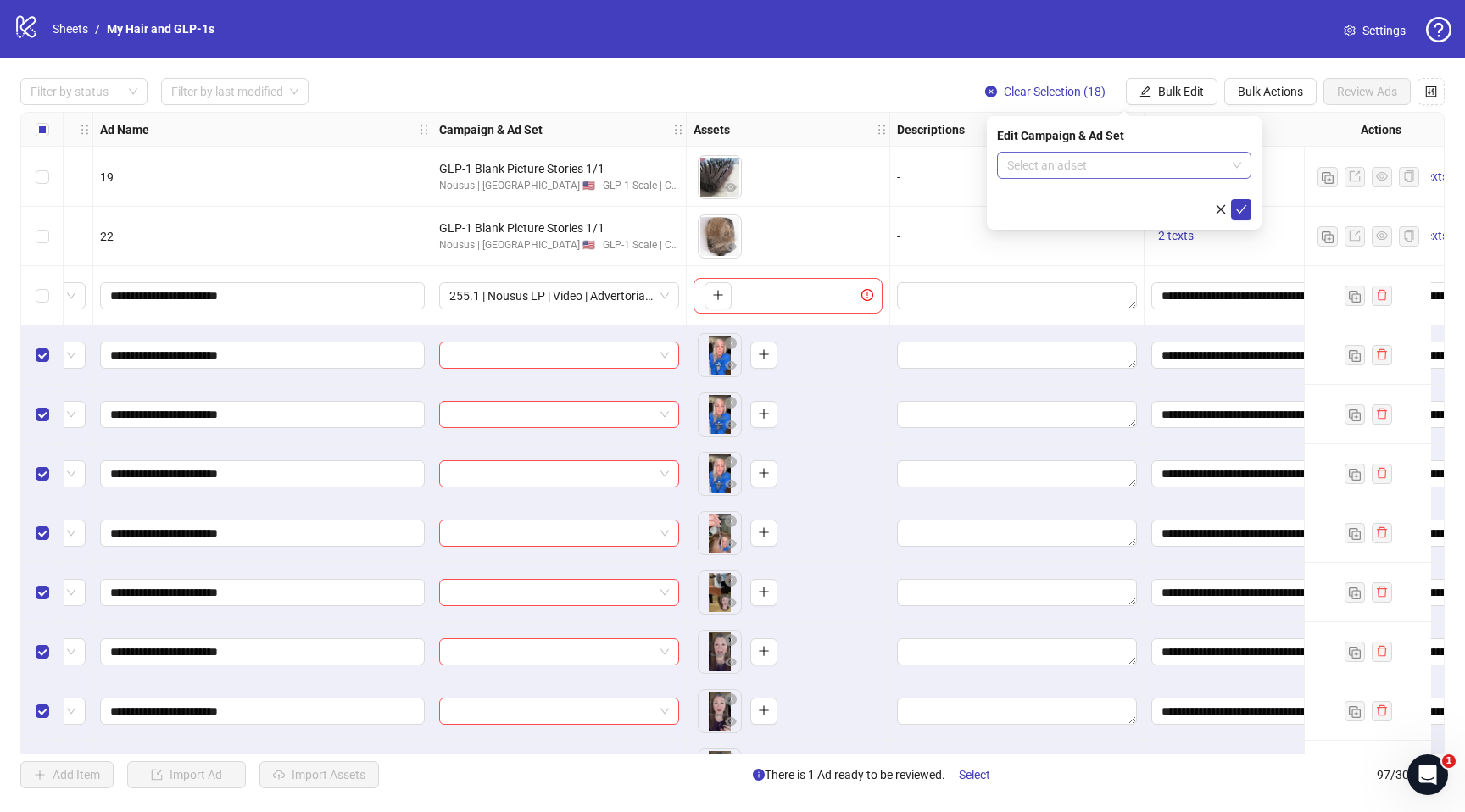
click at [1144, 152] on div "Select an adset" at bounding box center [1124, 165] width 255 height 28
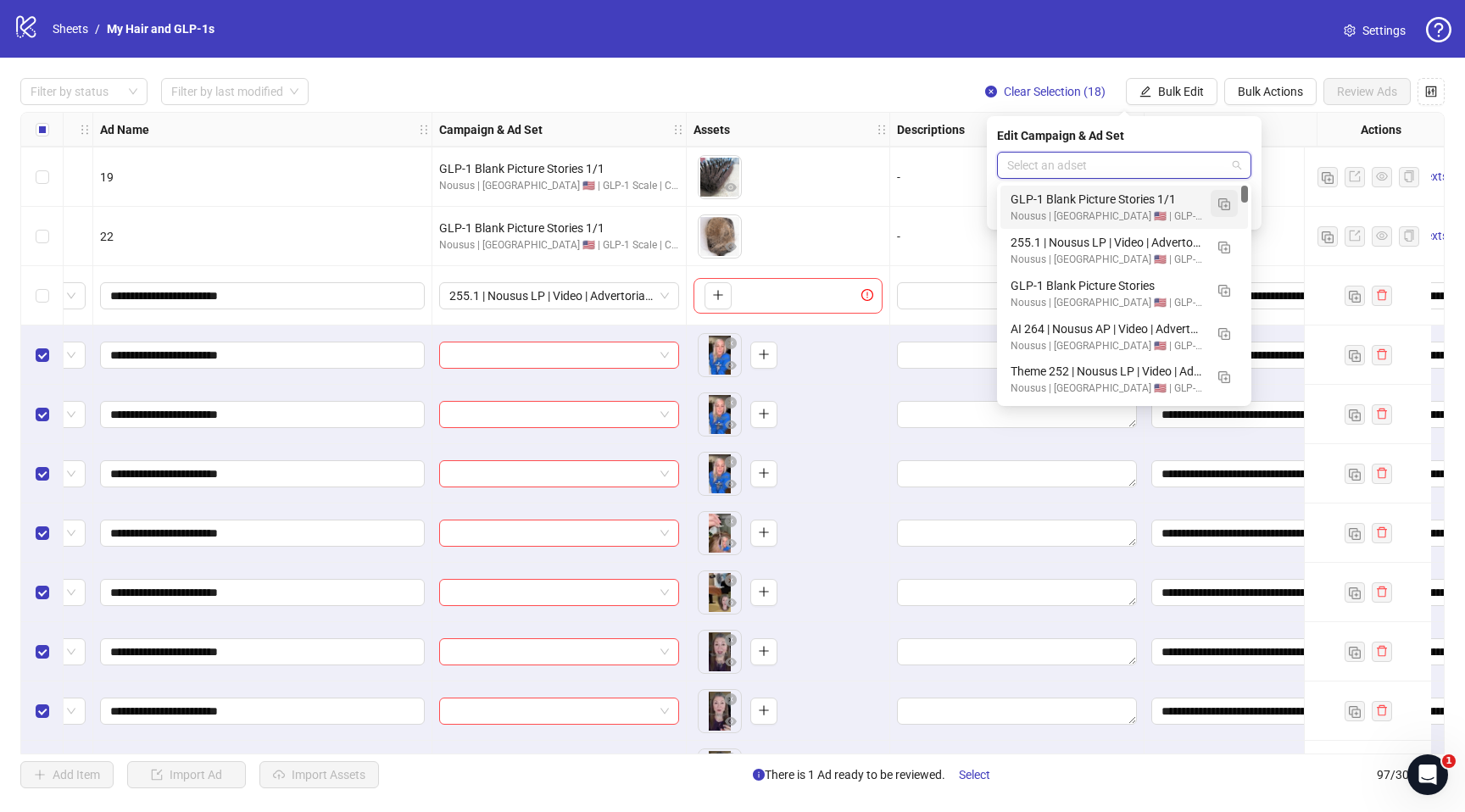
click at [1229, 204] on img "button" at bounding box center [1223, 204] width 12 height 12
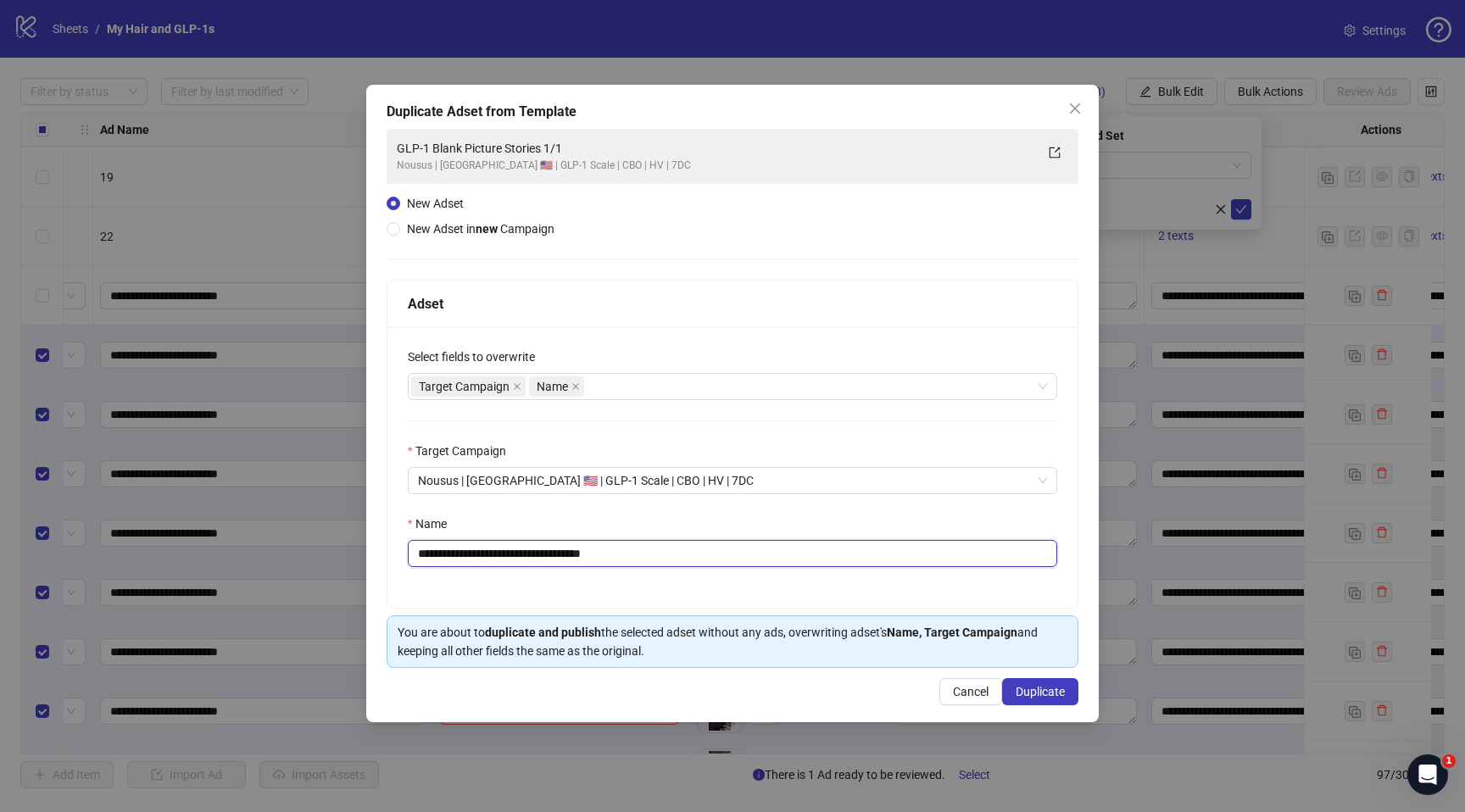
click at [671, 566] on input "**********" at bounding box center [732, 554] width 650 height 28
paste input "**********"
type input "**********"
click at [1056, 685] on span "Duplicate" at bounding box center [1039, 691] width 49 height 14
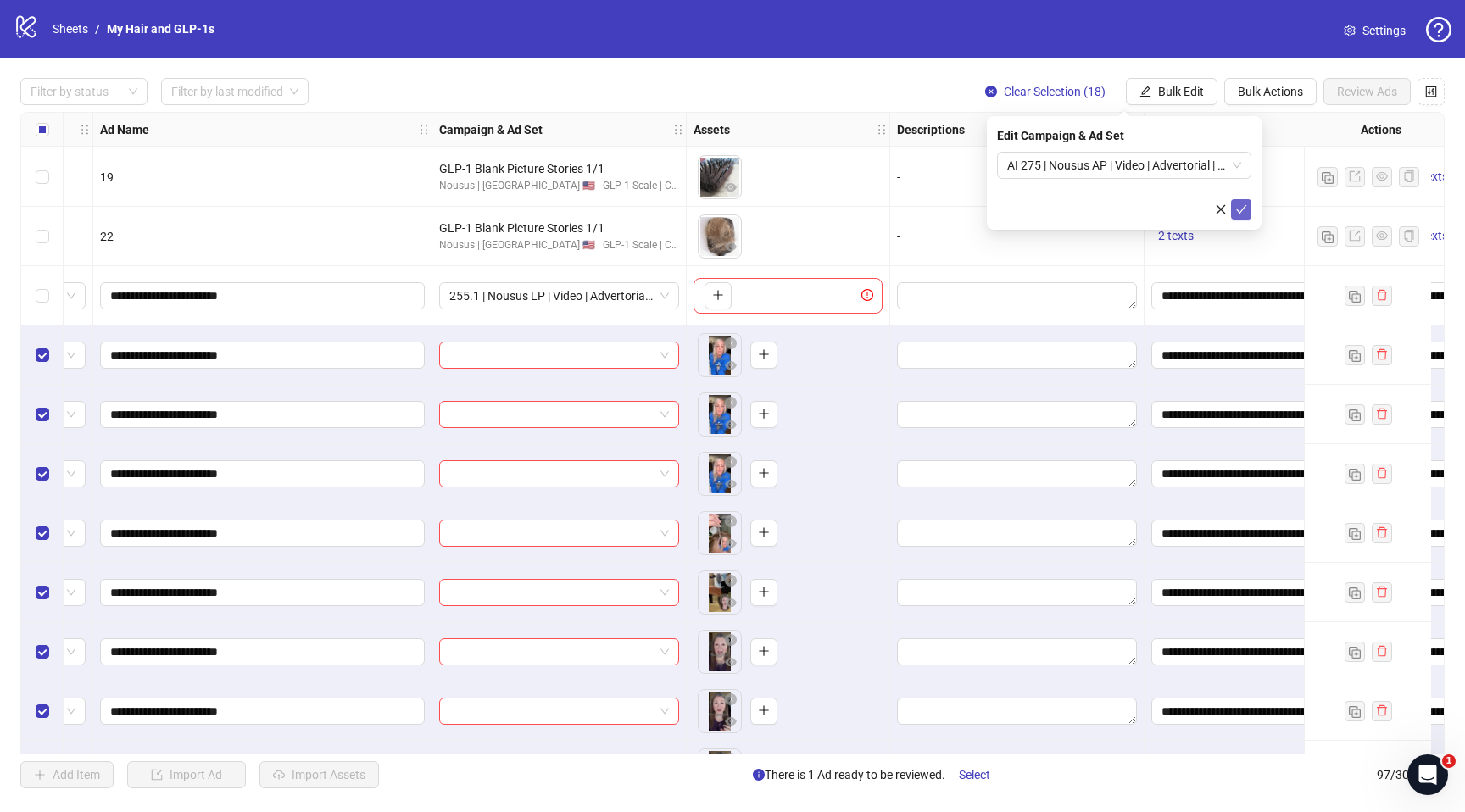
click at [1238, 205] on icon "check" at bounding box center [1241, 209] width 12 height 12
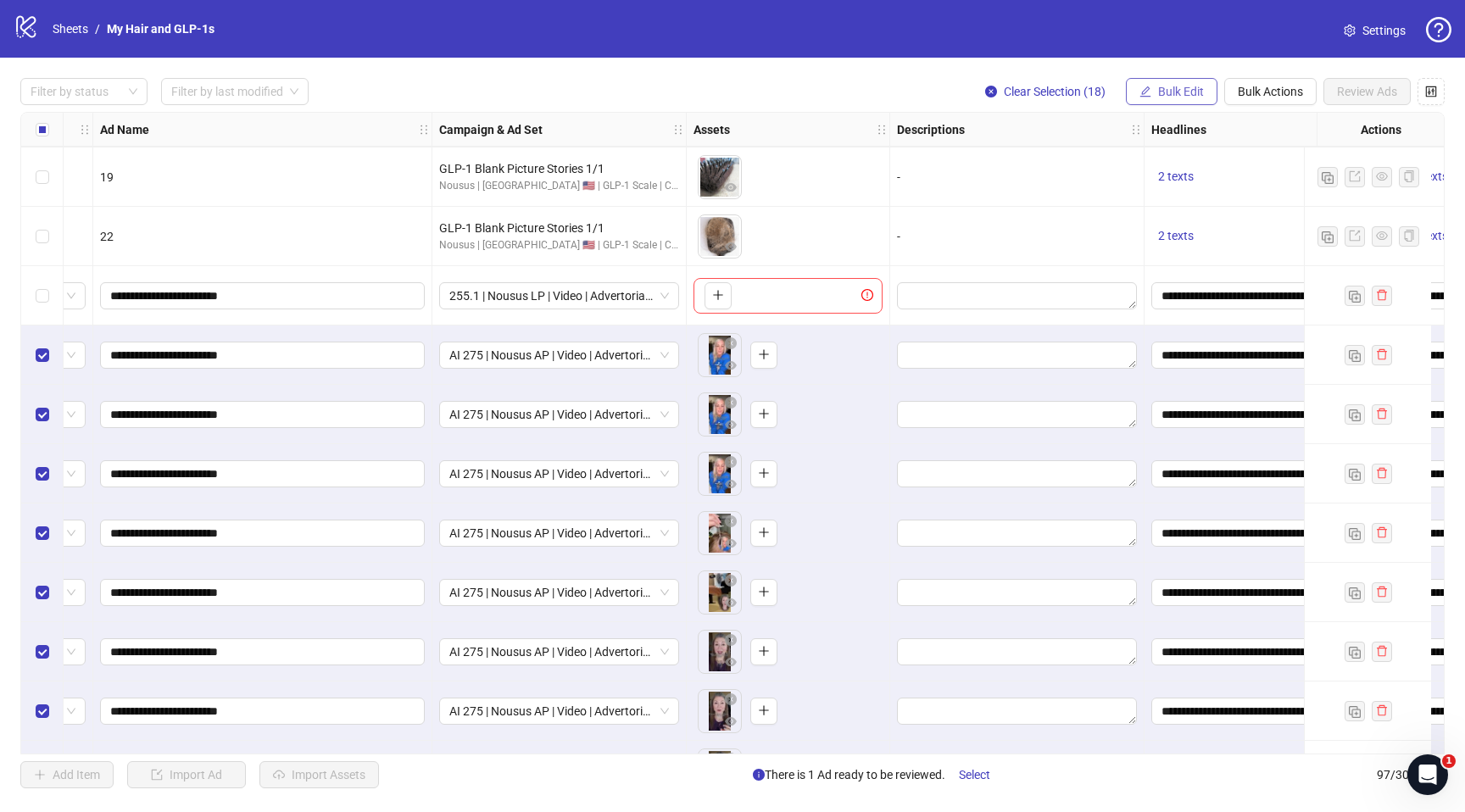
click at [1193, 90] on span "Bulk Edit" at bounding box center [1181, 91] width 46 height 14
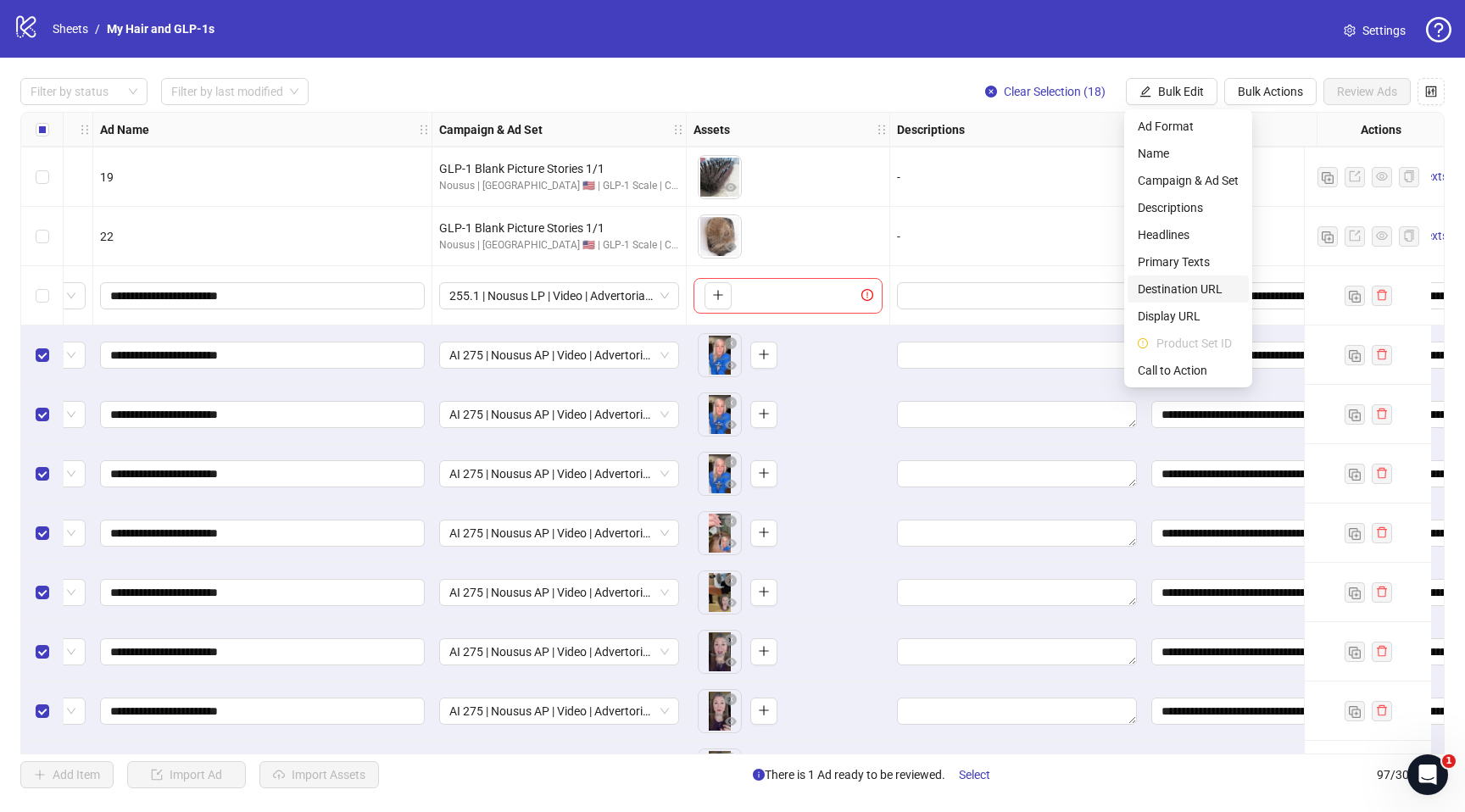
click at [1176, 292] on span "Destination URL" at bounding box center [1188, 288] width 101 height 18
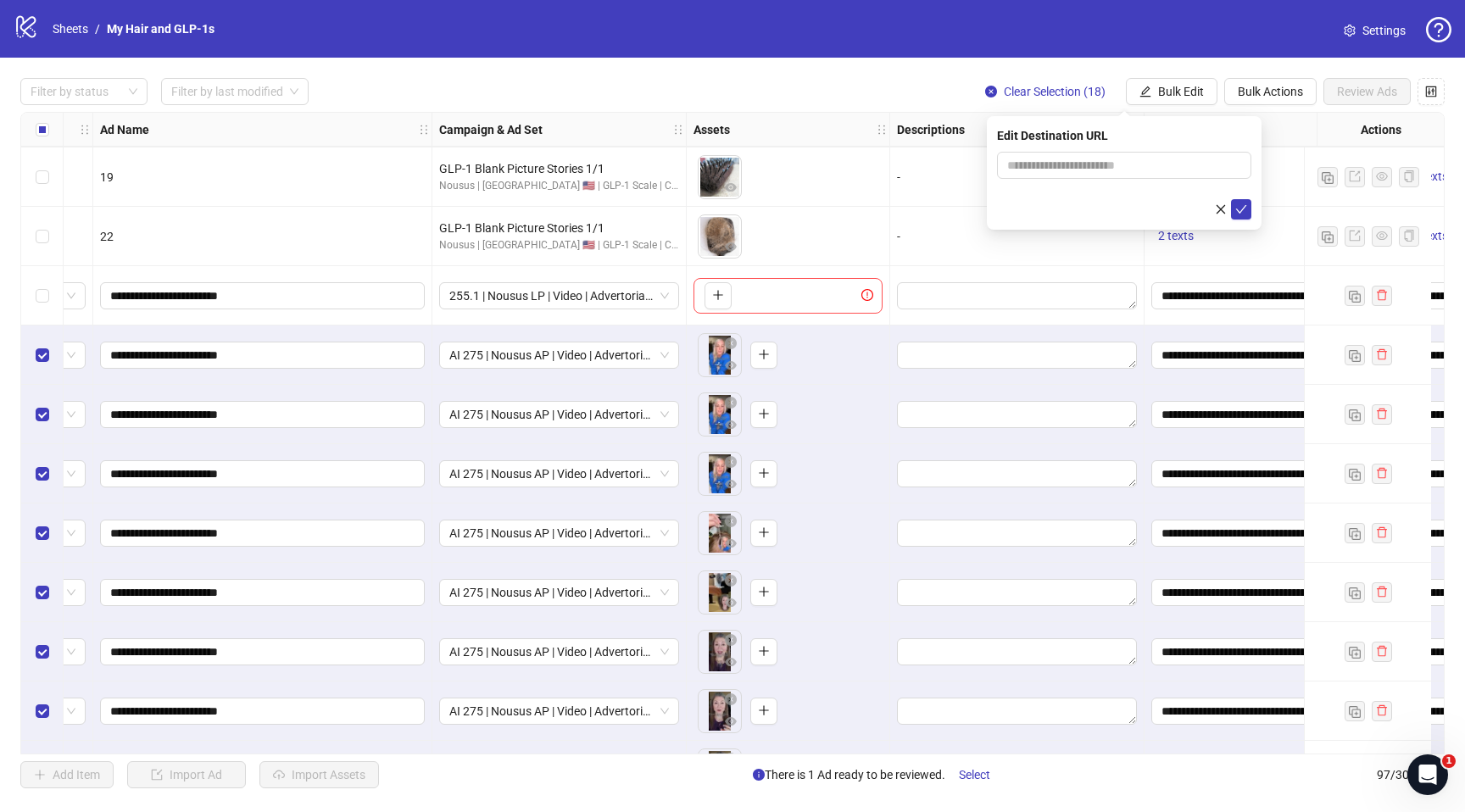
click at [1125, 181] on form at bounding box center [1124, 186] width 255 height 68
click at [1121, 169] on input "text" at bounding box center [1118, 165] width 221 height 18
paste input "**********"
type input "**********"
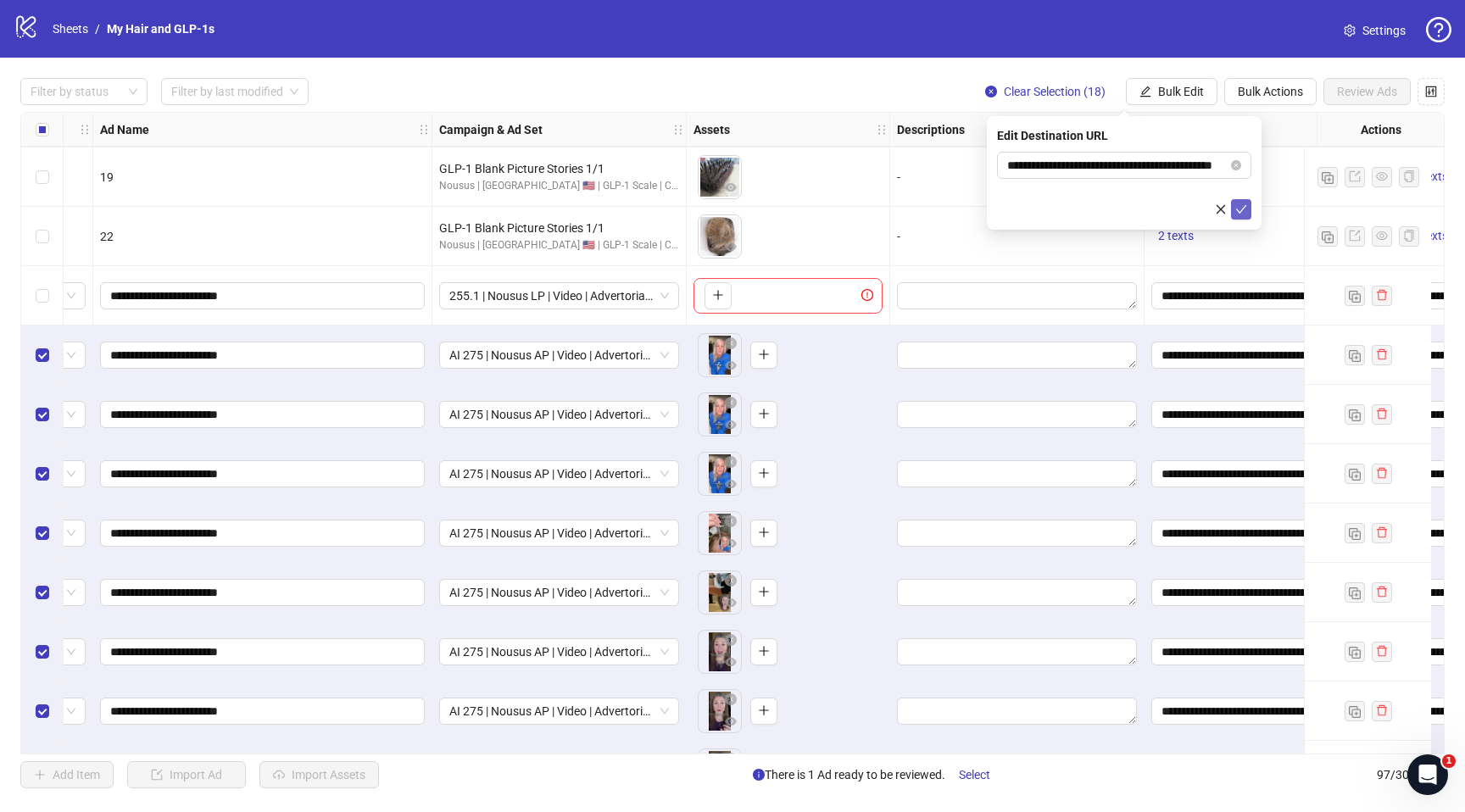
click at [1239, 210] on icon "check" at bounding box center [1242, 209] width 11 height 8
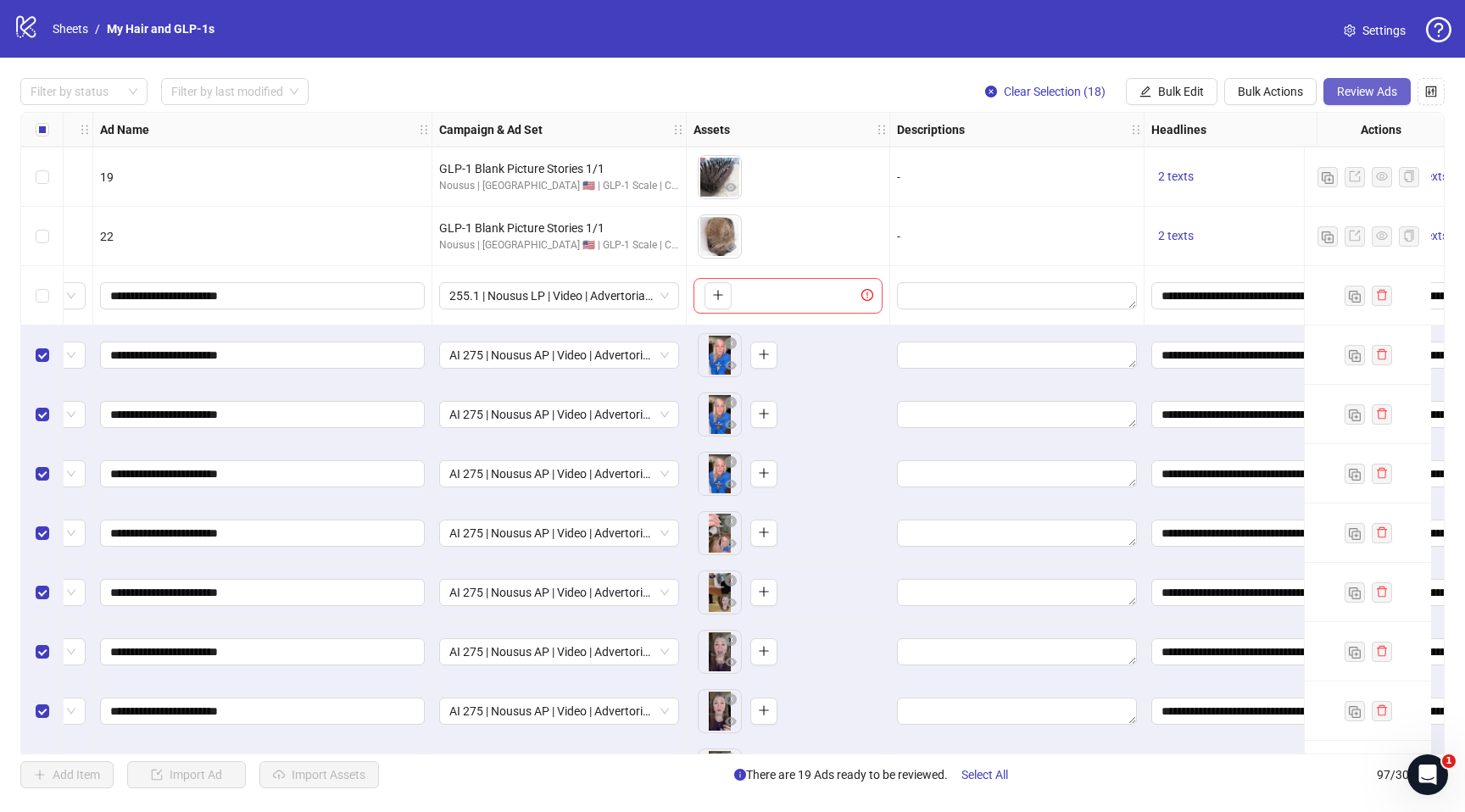
click at [1358, 96] on span "Review Ads" at bounding box center [1367, 91] width 60 height 14
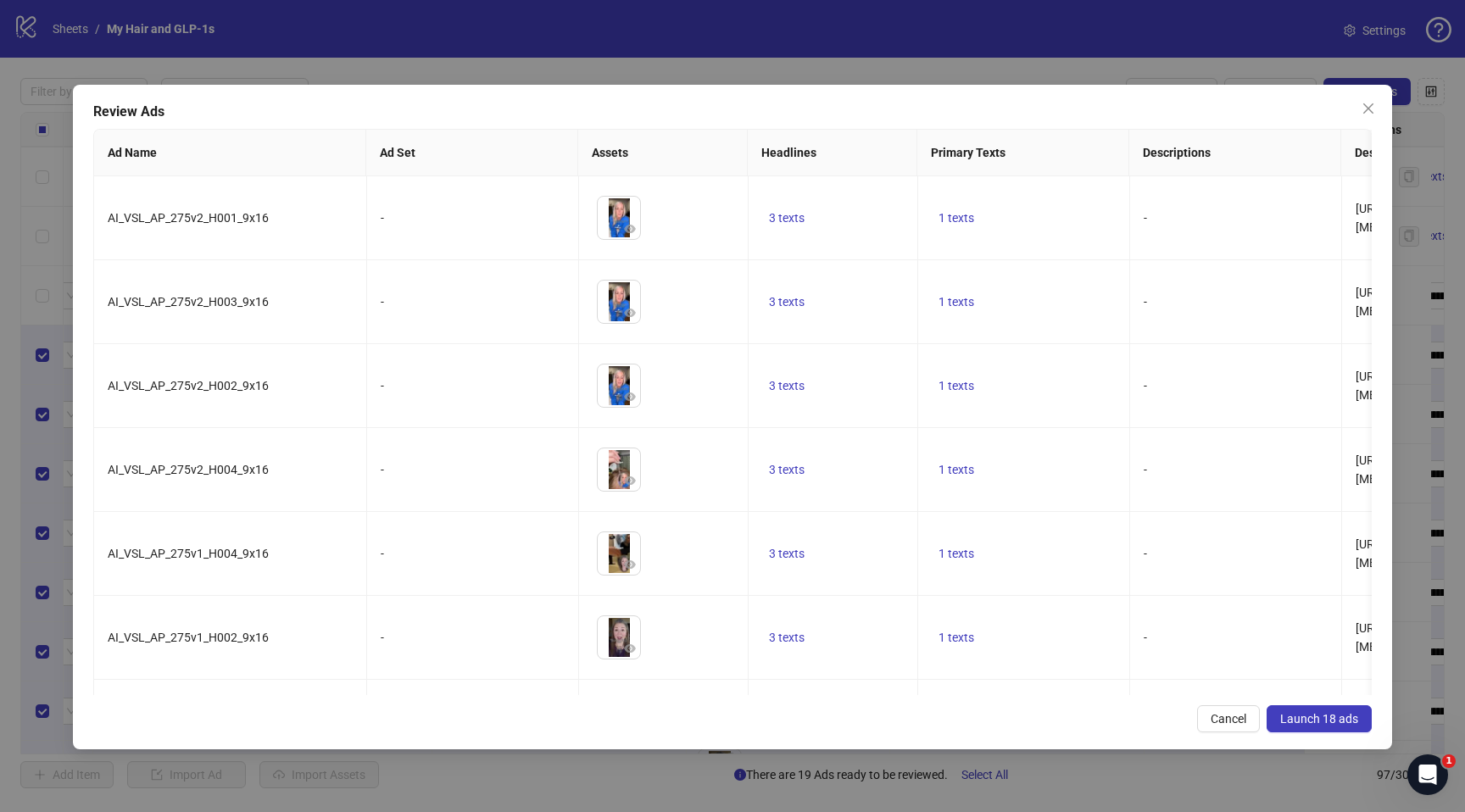
click at [1317, 716] on span "Launch 18 ads" at bounding box center [1319, 718] width 78 height 14
